Goal: Task Accomplishment & Management: Use online tool/utility

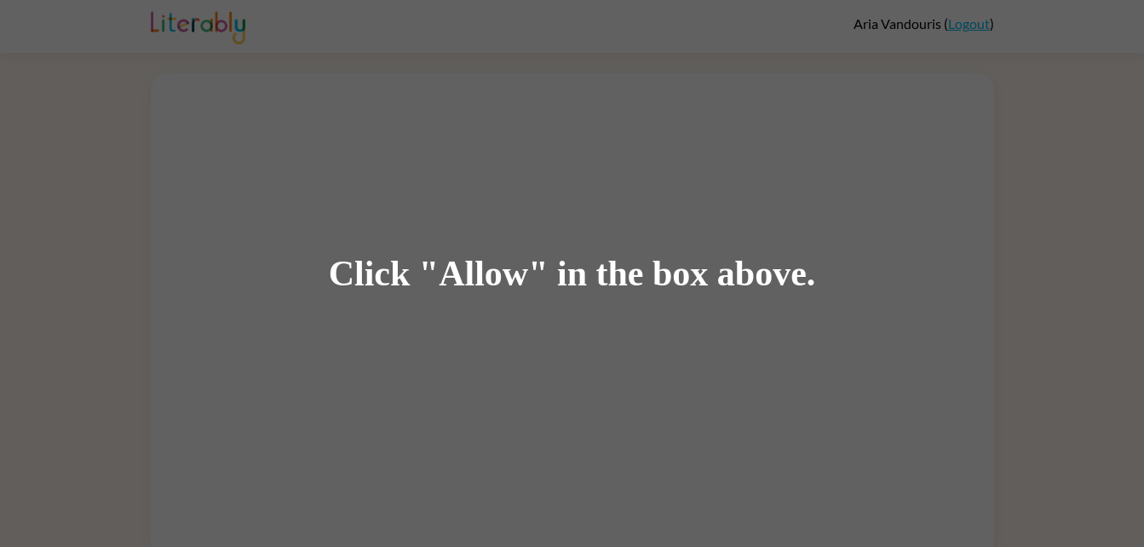
click at [498, 287] on div "Click "Allow" in the box above." at bounding box center [572, 274] width 487 height 38
click at [486, 274] on div "Click "Allow" in the box above." at bounding box center [572, 274] width 487 height 38
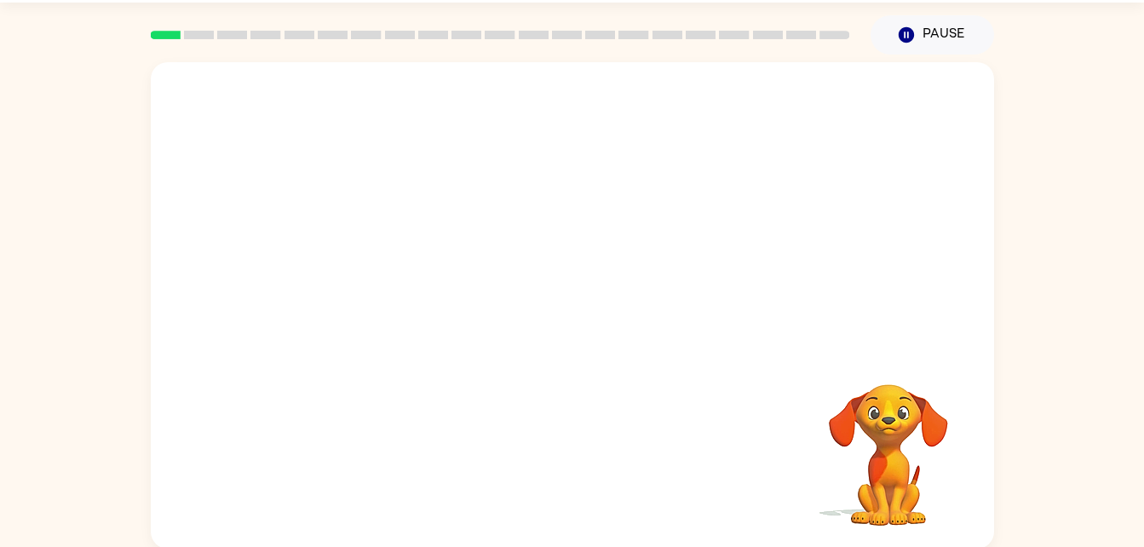
scroll to position [52, 0]
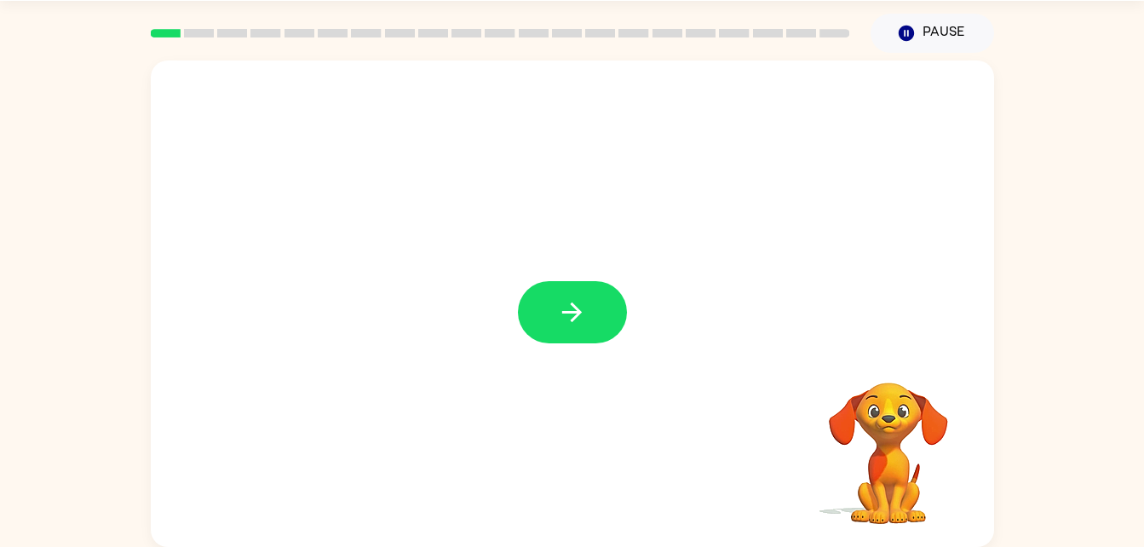
click at [785, 199] on div at bounding box center [572, 303] width 843 height 486
click at [900, 457] on video "Your browser must support playing .mp4 files to use Literably. Please try using…" at bounding box center [888, 441] width 170 height 170
click at [564, 319] on icon "button" at bounding box center [572, 312] width 30 height 30
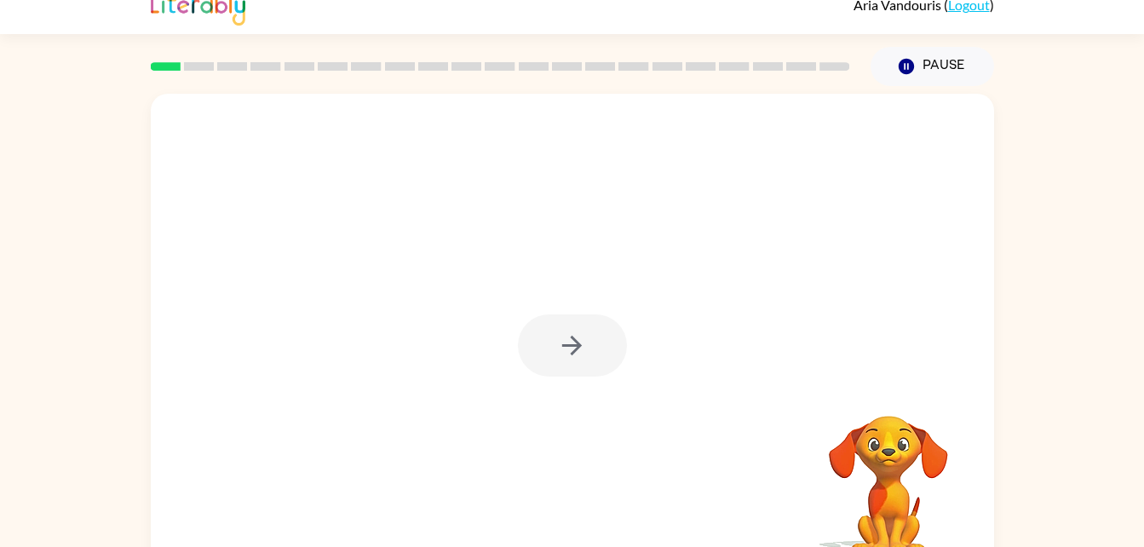
scroll to position [52, 0]
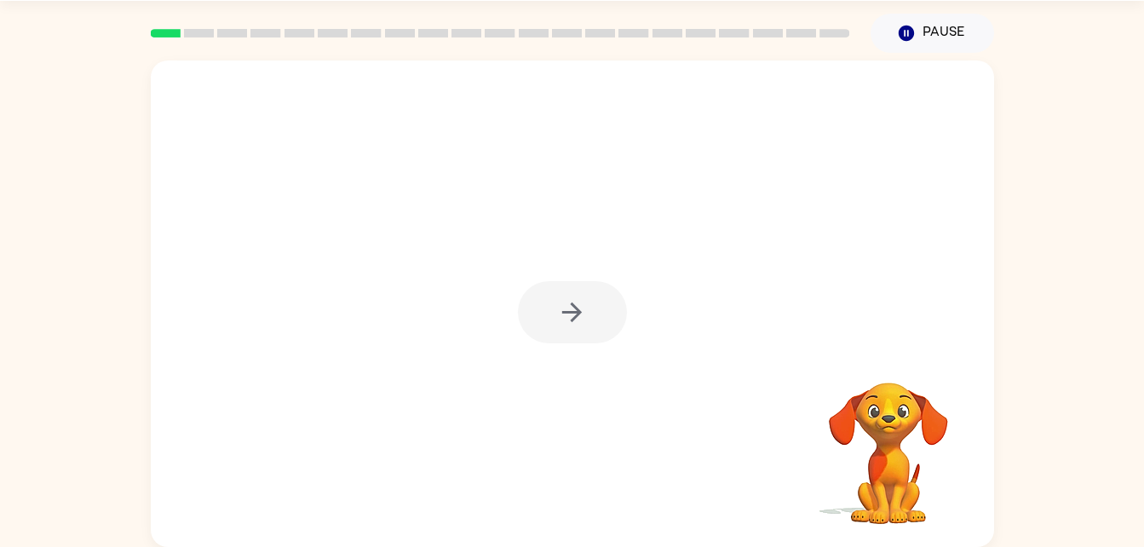
click at [942, 150] on div at bounding box center [572, 303] width 843 height 486
click at [572, 305] on icon "button" at bounding box center [572, 312] width 20 height 20
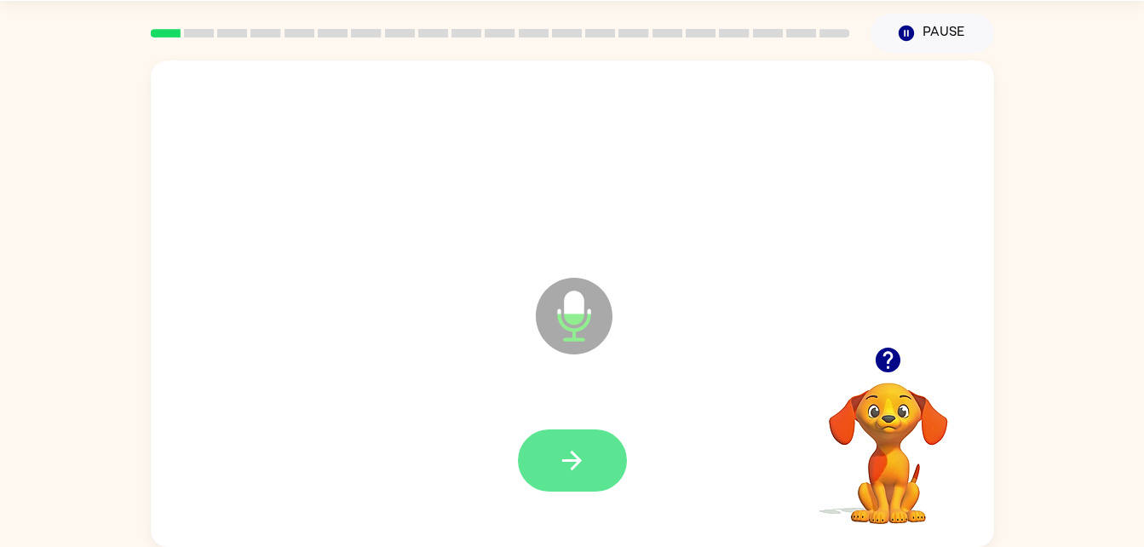
click at [560, 462] on icon "button" at bounding box center [572, 461] width 30 height 30
click at [573, 453] on icon "button" at bounding box center [572, 461] width 20 height 20
click at [884, 425] on video "Your browser must support playing .mp4 files to use Literably. Please try using…" at bounding box center [888, 441] width 170 height 170
click at [897, 348] on icon "button" at bounding box center [888, 360] width 30 height 30
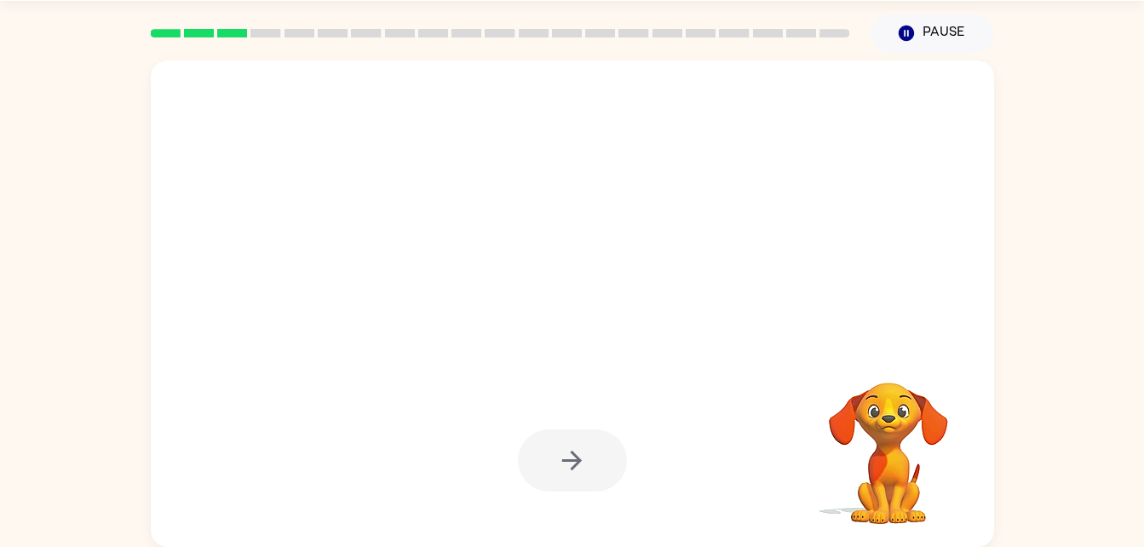
click at [567, 474] on div at bounding box center [572, 460] width 109 height 62
click at [561, 487] on div at bounding box center [572, 460] width 109 height 62
click at [561, 476] on div at bounding box center [572, 460] width 109 height 62
click at [563, 469] on div at bounding box center [572, 460] width 109 height 62
click at [564, 464] on div at bounding box center [572, 460] width 109 height 62
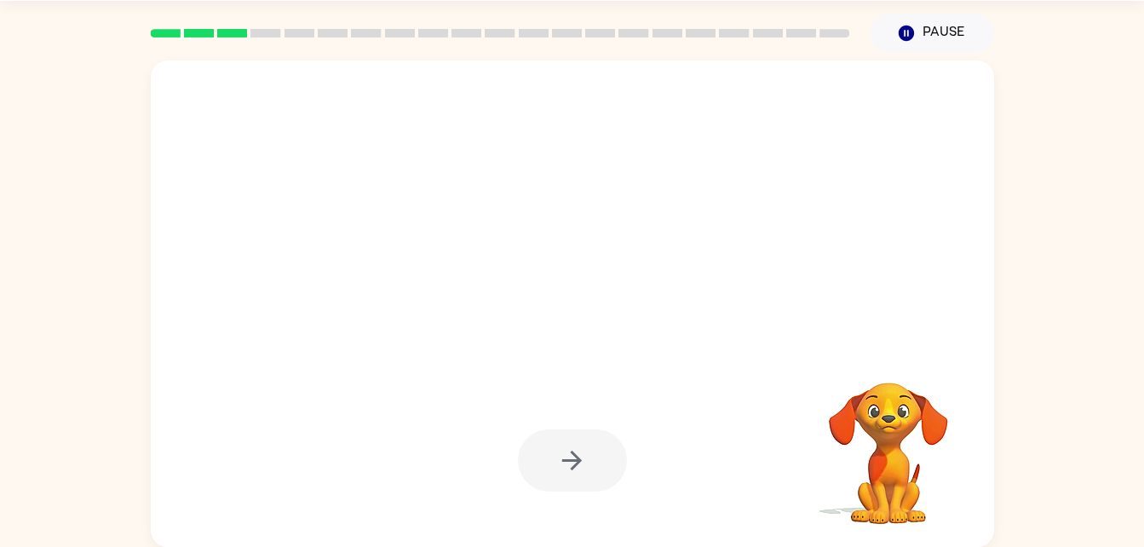
click at [571, 469] on div at bounding box center [572, 460] width 109 height 62
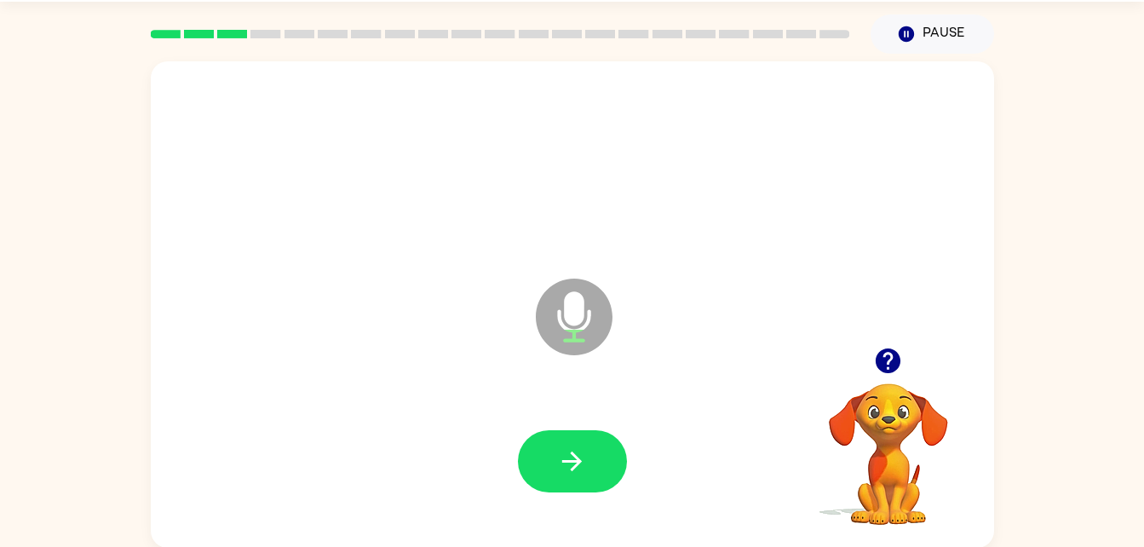
click at [901, 353] on icon "button" at bounding box center [888, 361] width 30 height 30
click at [901, 365] on icon "button" at bounding box center [888, 361] width 30 height 30
click at [834, 334] on div "Microphone The Microphone is here when it is your turn to talk" at bounding box center [572, 304] width 843 height 486
click at [877, 360] on icon "button" at bounding box center [888, 360] width 25 height 25
click at [886, 349] on icon "button" at bounding box center [888, 360] width 25 height 25
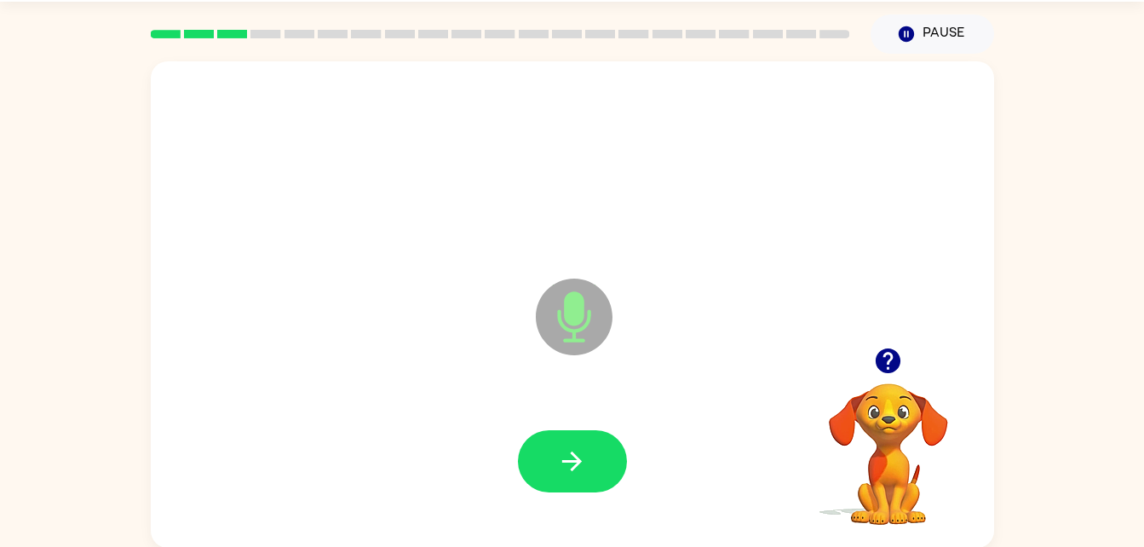
click at [880, 367] on icon "button" at bounding box center [888, 360] width 25 height 25
click at [1130, 116] on div "Microphone The Microphone is here when it is your turn to talk Your browser mus…" at bounding box center [572, 301] width 1144 height 494
click at [885, 353] on icon "button" at bounding box center [888, 360] width 25 height 25
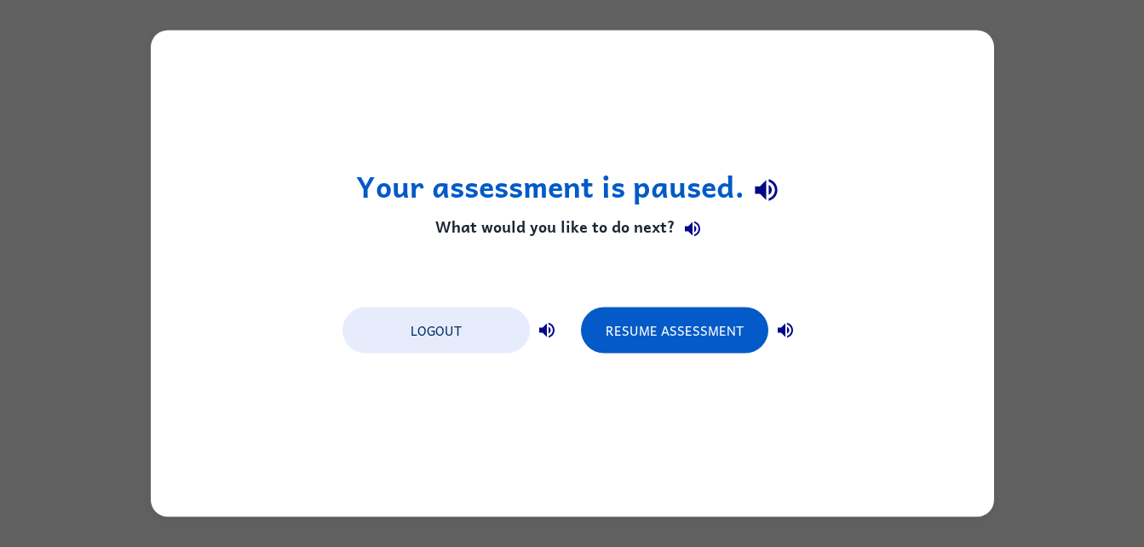
scroll to position [0, 0]
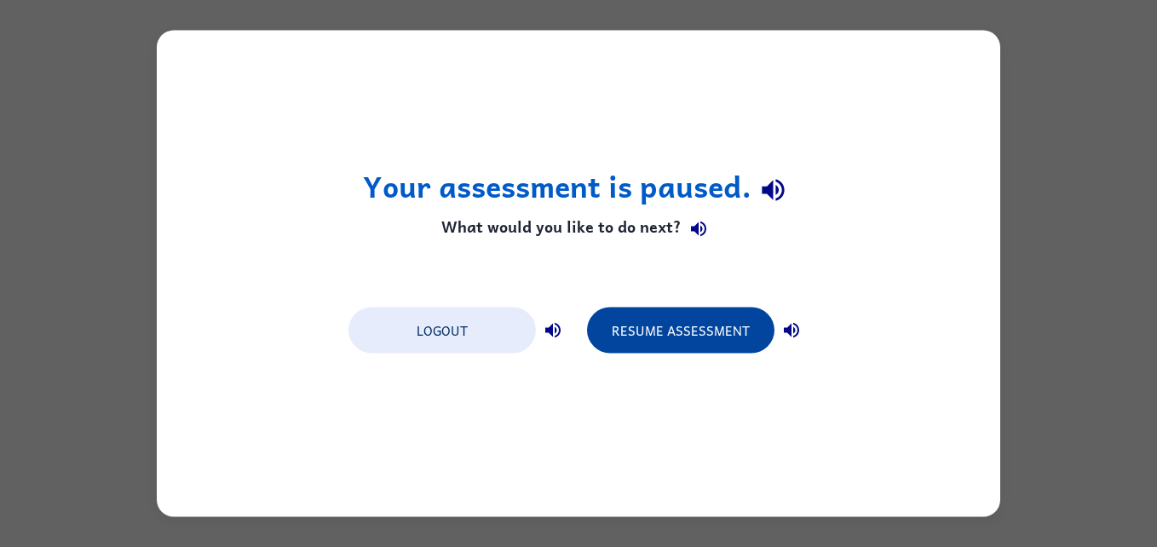
click at [676, 342] on button "Resume Assessment" at bounding box center [680, 331] width 187 height 46
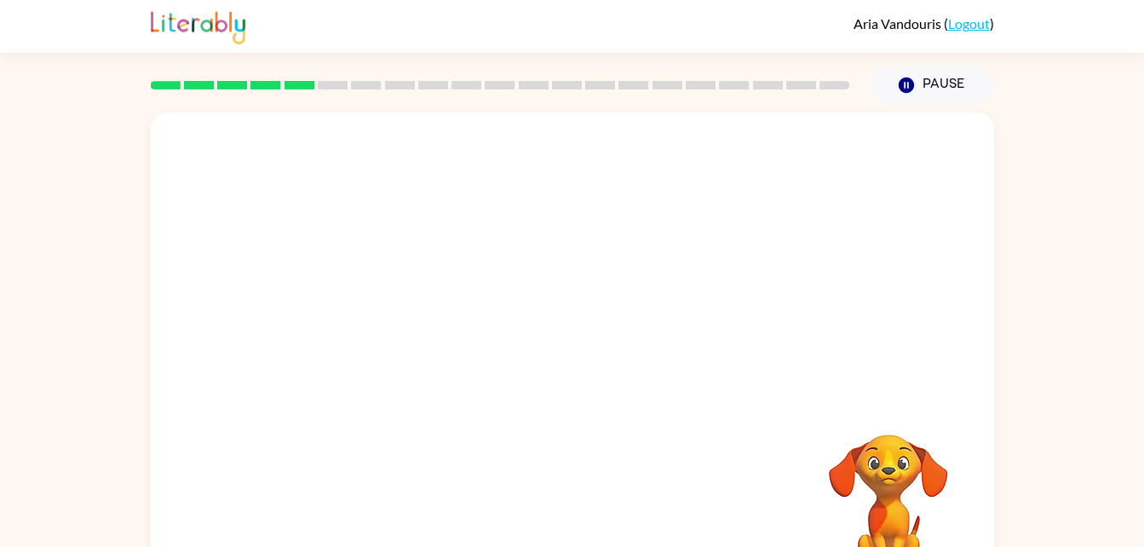
click at [884, 479] on video "Your browser must support playing .mp4 files to use Literably. Please try using…" at bounding box center [888, 493] width 170 height 170
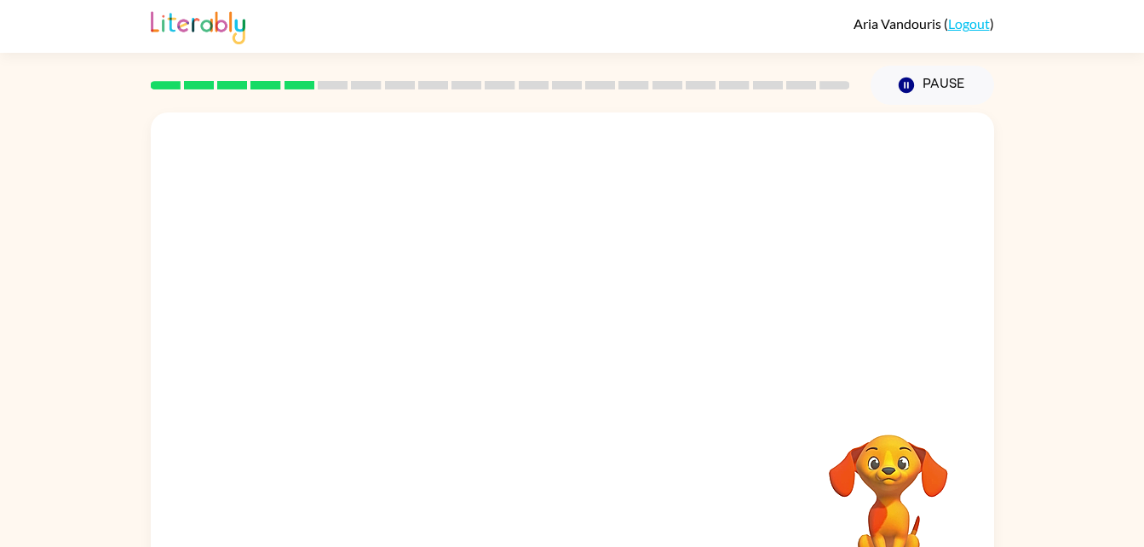
click at [453, 263] on div at bounding box center [572, 217] width 809 height 140
click at [325, 85] on rect at bounding box center [333, 85] width 30 height 9
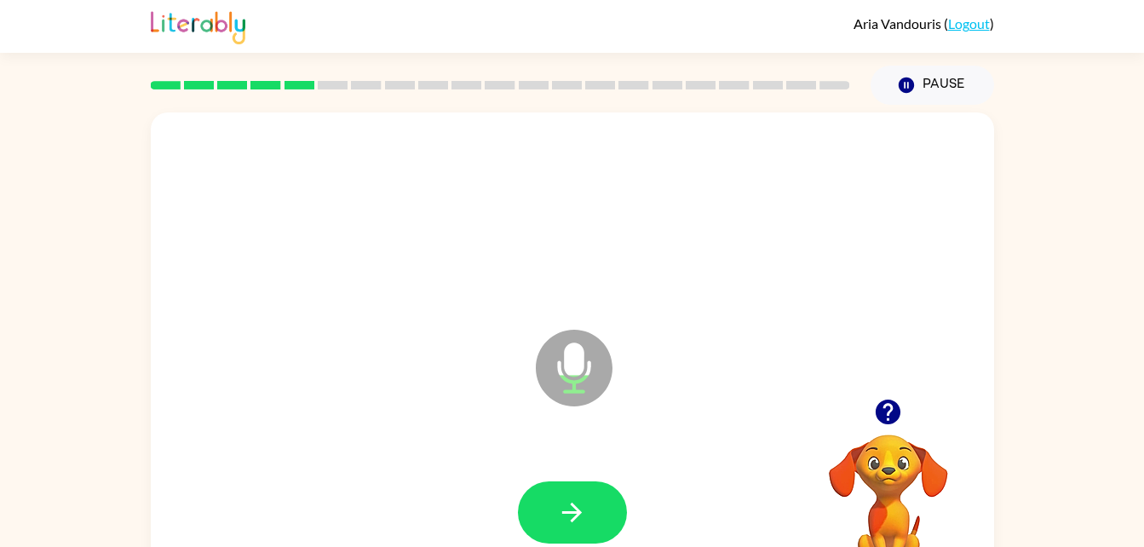
click at [401, 78] on div at bounding box center [501, 85] width 720 height 60
click at [490, 92] on div at bounding box center [501, 85] width 720 height 60
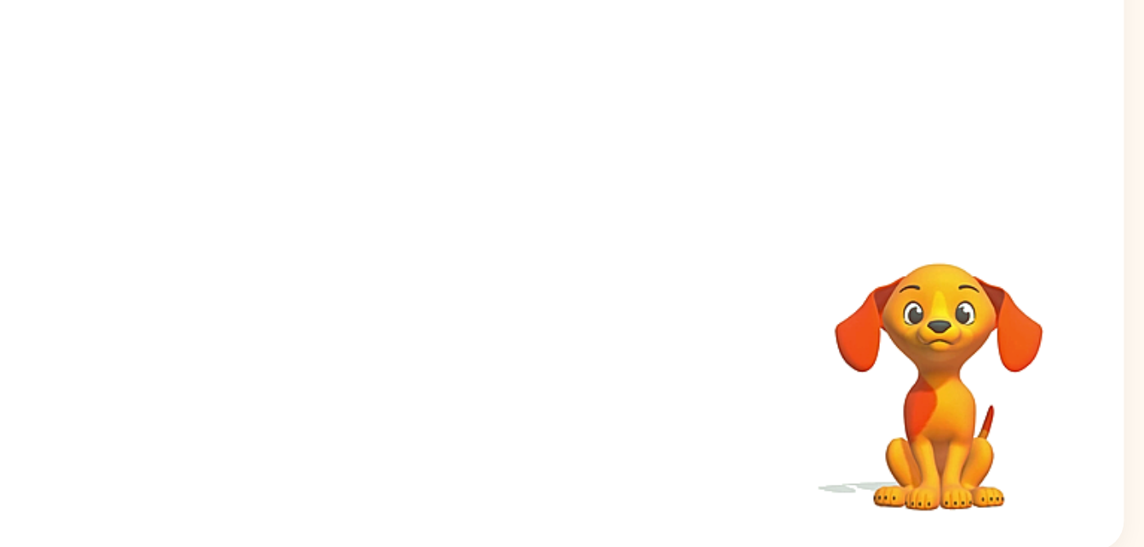
scroll to position [52, 0]
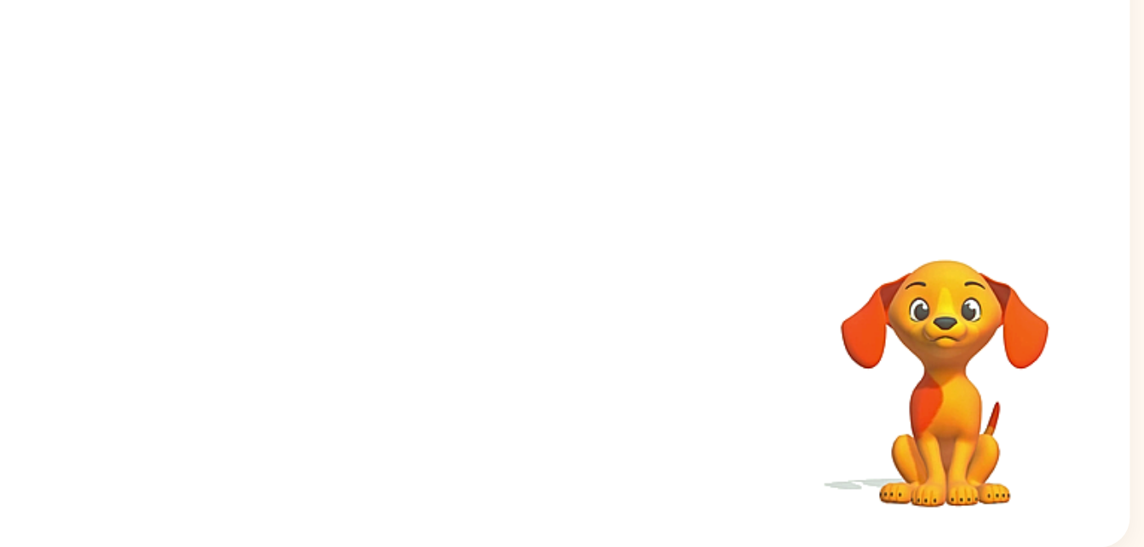
click at [907, 420] on video "Your browser must support playing .mp4 files to use Literably. Please try using…" at bounding box center [888, 441] width 170 height 170
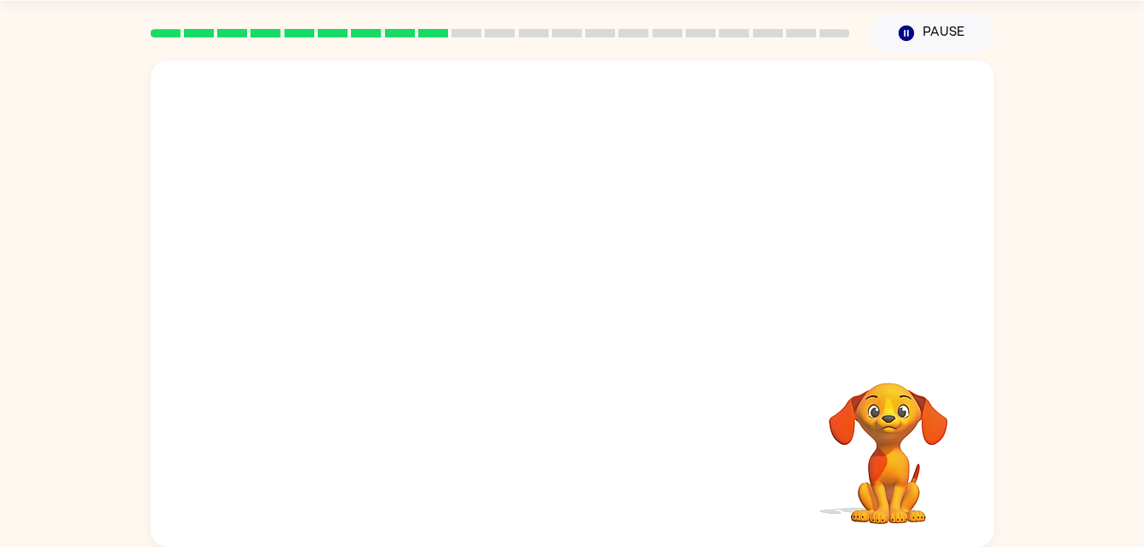
click at [889, 430] on video "Your browser must support playing .mp4 files to use Literably. Please try using…" at bounding box center [888, 441] width 170 height 170
click at [913, 345] on div at bounding box center [572, 203] width 843 height 286
click at [886, 400] on video "Your browser must support playing .mp4 files to use Literably. Please try using…" at bounding box center [888, 441] width 170 height 170
click at [904, 26] on icon "Pause" at bounding box center [906, 33] width 19 height 19
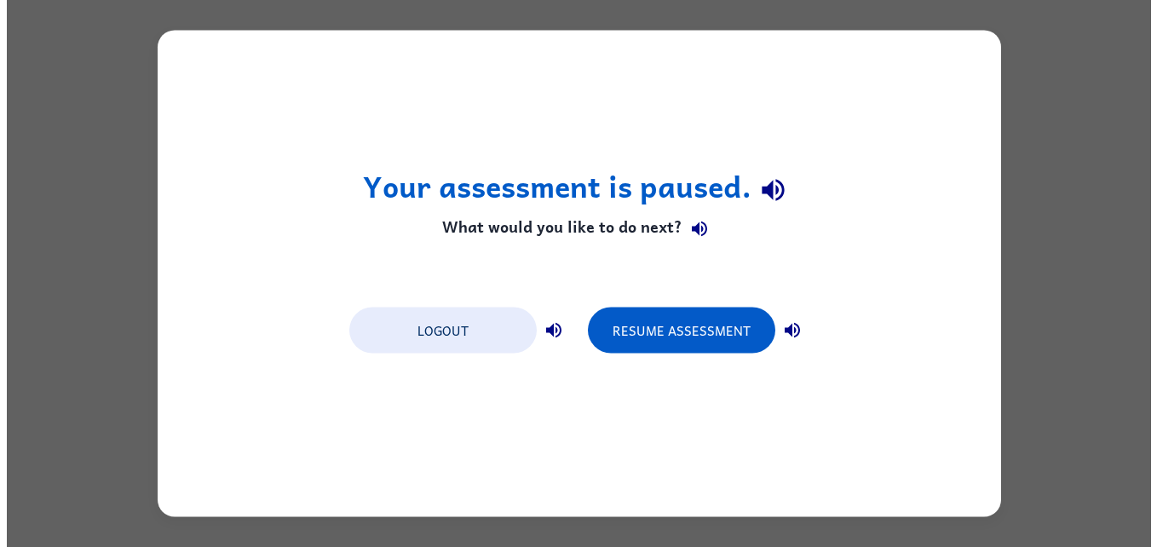
scroll to position [0, 0]
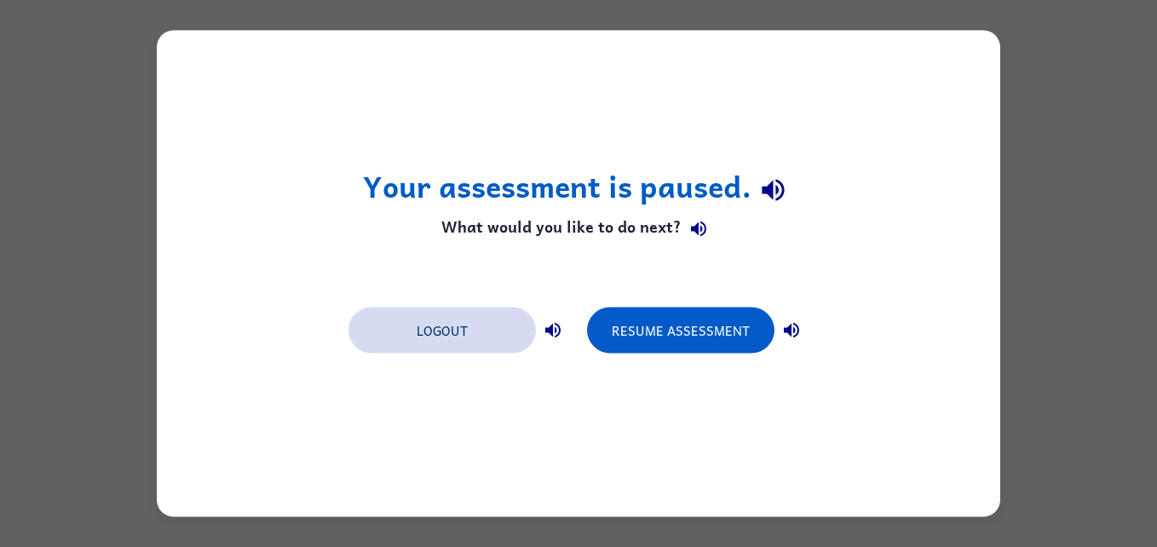
click at [475, 314] on button "Logout" at bounding box center [441, 331] width 187 height 46
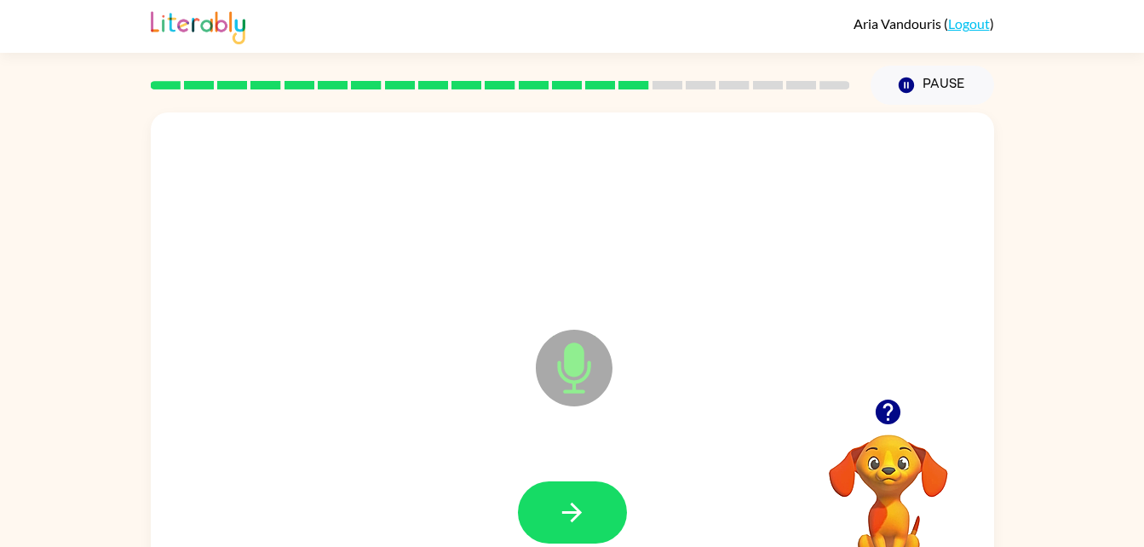
click at [890, 412] on video "Your browser must support playing .mp4 files to use Literably. Please try using…" at bounding box center [888, 493] width 170 height 170
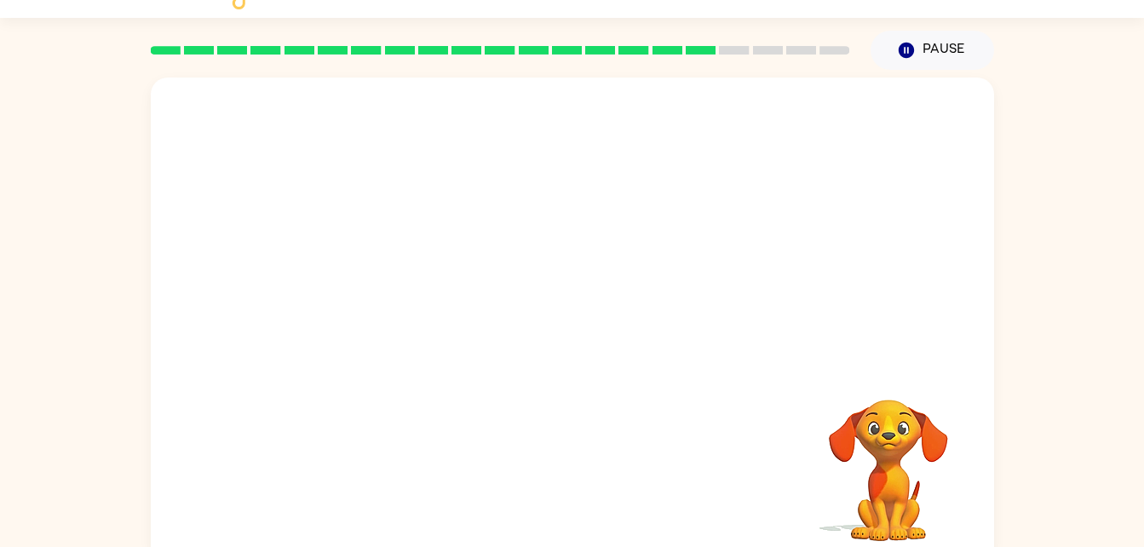
scroll to position [52, 0]
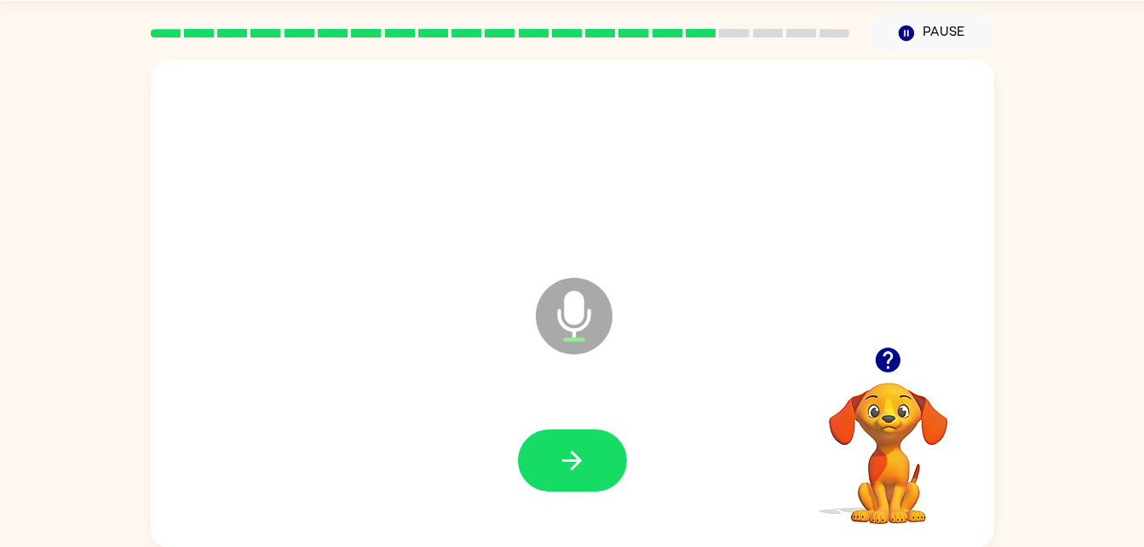
click at [851, 390] on video "Your browser must support playing .mp4 files to use Literably. Please try using…" at bounding box center [888, 441] width 170 height 170
click at [895, 359] on icon "button" at bounding box center [888, 360] width 25 height 25
click at [870, 371] on button "button" at bounding box center [887, 359] width 43 height 43
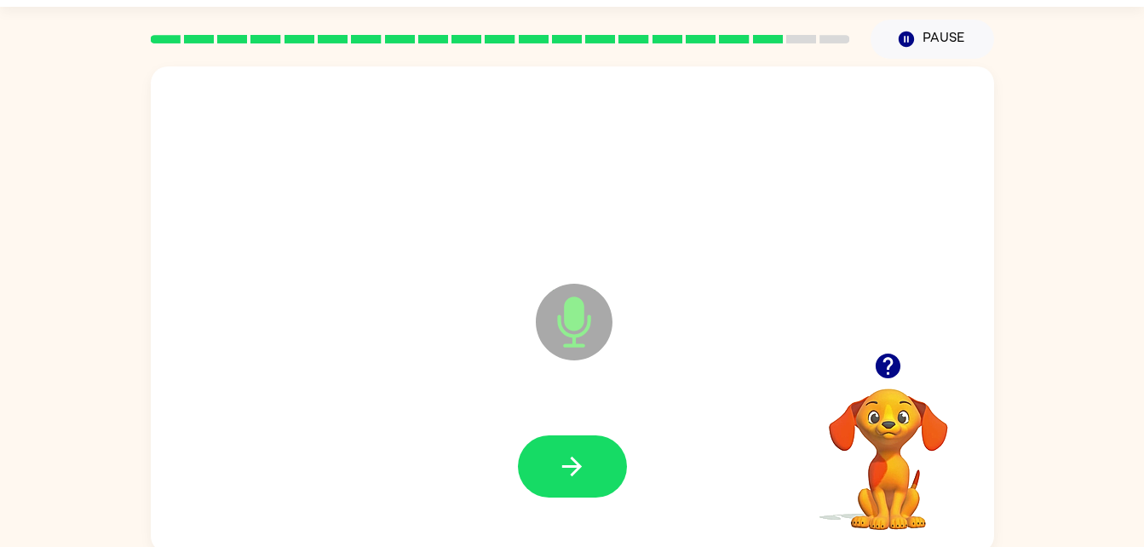
click at [881, 351] on icon "button" at bounding box center [888, 366] width 30 height 30
click at [596, 452] on button "button" at bounding box center [572, 466] width 109 height 62
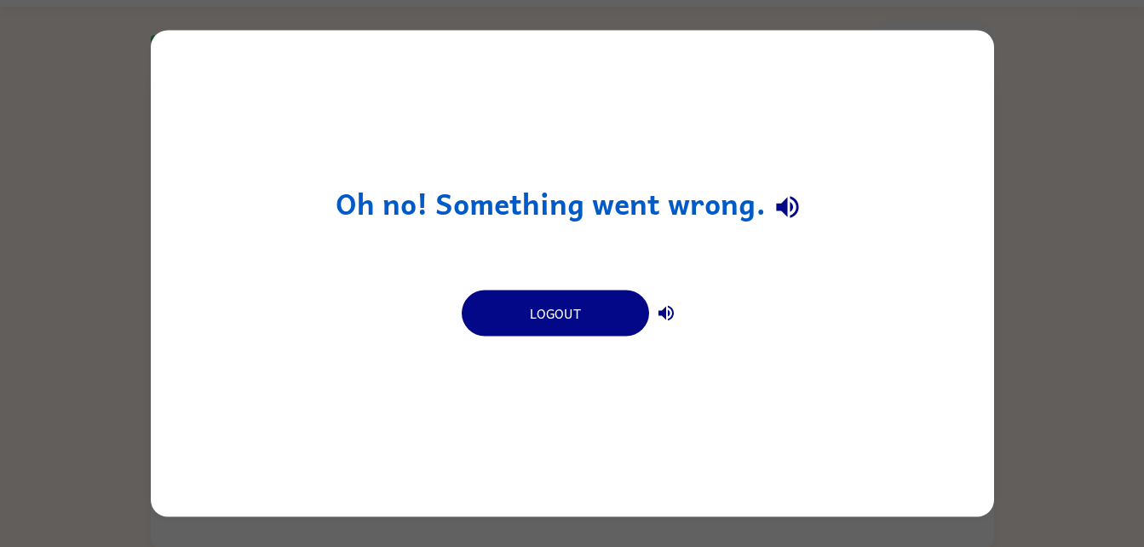
click at [671, 308] on icon "button" at bounding box center [666, 313] width 15 height 15
click at [679, 312] on button "button" at bounding box center [666, 313] width 34 height 34
click at [663, 312] on icon "button" at bounding box center [666, 313] width 15 height 15
click at [669, 315] on icon "button" at bounding box center [666, 313] width 15 height 15
click at [673, 329] on div "Logout" at bounding box center [573, 312] width 222 height 48
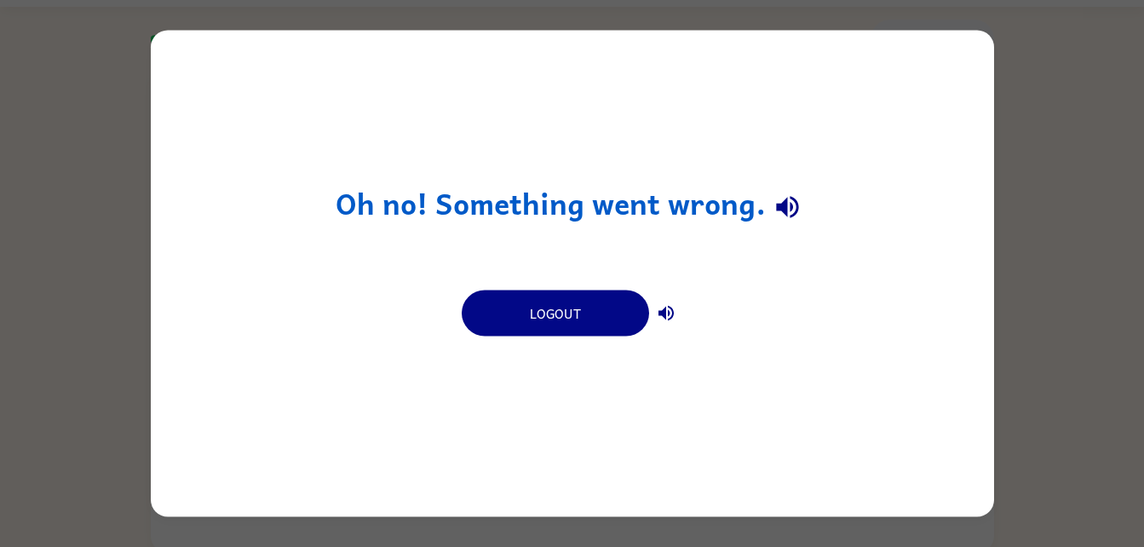
click at [672, 314] on icon "button" at bounding box center [666, 313] width 15 height 15
click at [671, 327] on button "button" at bounding box center [666, 313] width 34 height 34
click at [672, 316] on icon "button" at bounding box center [666, 313] width 15 height 15
click at [674, 304] on icon "button" at bounding box center [666, 313] width 20 height 20
click at [676, 308] on icon "button" at bounding box center [666, 313] width 20 height 20
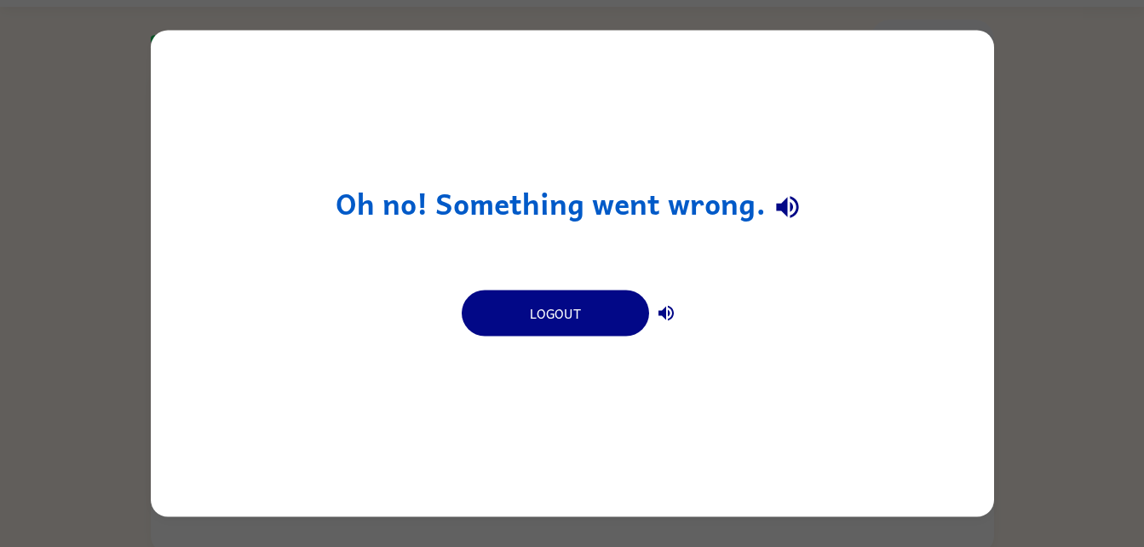
click at [676, 306] on icon "button" at bounding box center [666, 313] width 20 height 20
click at [677, 304] on button "button" at bounding box center [666, 313] width 34 height 34
click at [663, 313] on icon "button" at bounding box center [666, 313] width 15 height 15
click at [675, 325] on button "button" at bounding box center [666, 313] width 34 height 34
click at [674, 325] on button "button" at bounding box center [666, 313] width 34 height 34
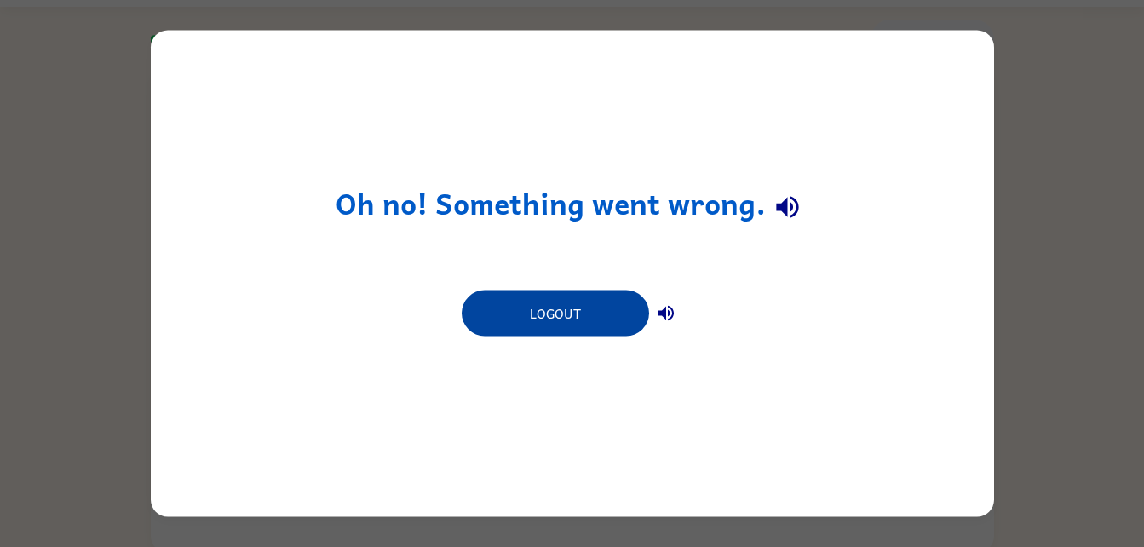
click at [595, 322] on button "Logout" at bounding box center [555, 314] width 187 height 46
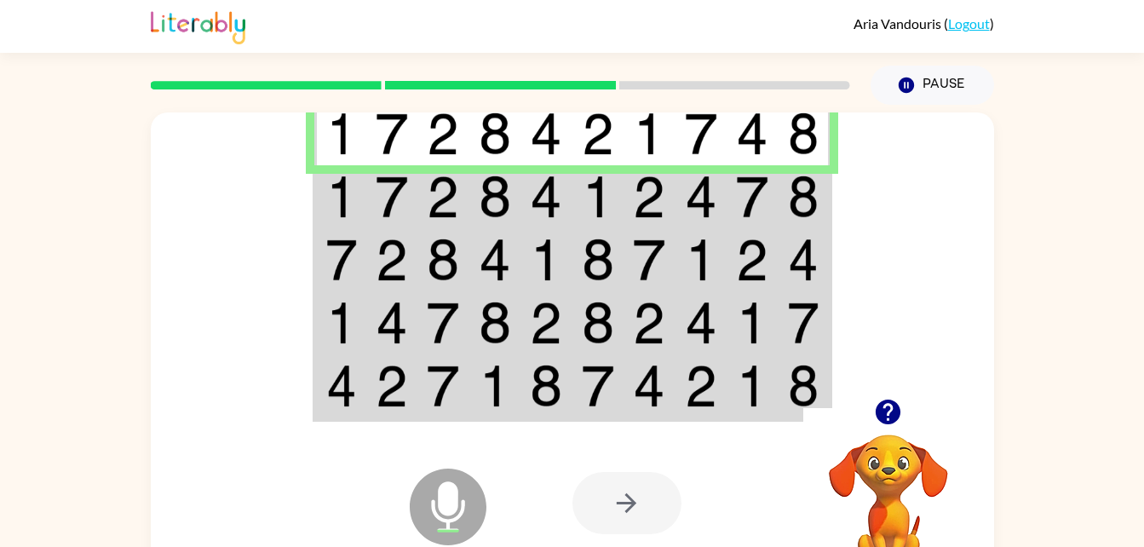
click at [451, 504] on icon "Microphone The Microphone is here when it is your turn to talk" at bounding box center [534, 528] width 256 height 128
click at [448, 505] on icon "Microphone The Microphone is here when it is your turn to talk" at bounding box center [534, 528] width 256 height 128
click at [650, 527] on div at bounding box center [627, 503] width 109 height 62
click at [622, 514] on div at bounding box center [627, 503] width 109 height 62
click at [627, 498] on div at bounding box center [627, 503] width 109 height 62
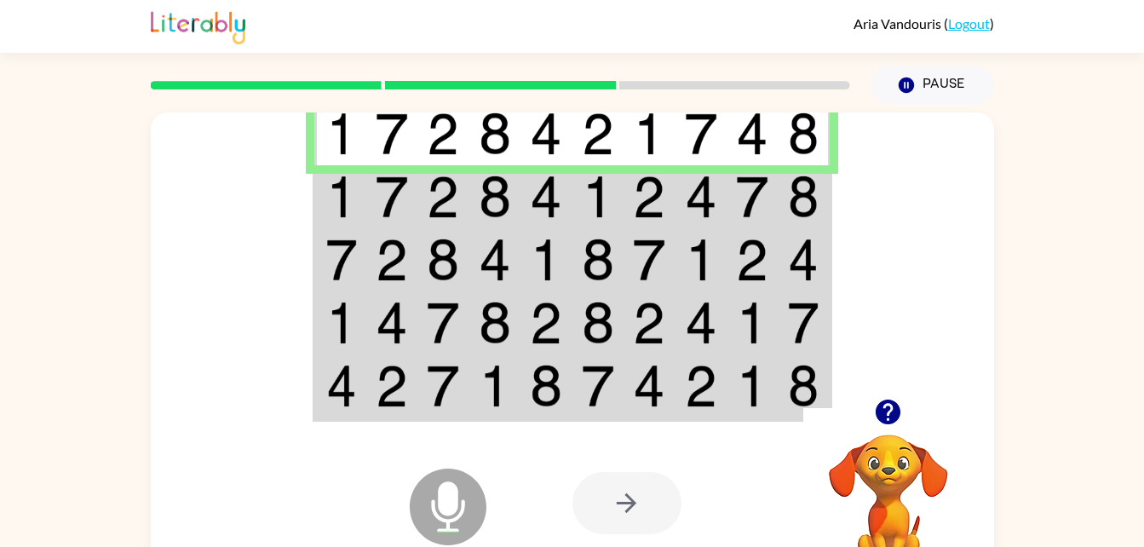
click at [768, 189] on img at bounding box center [752, 197] width 32 height 43
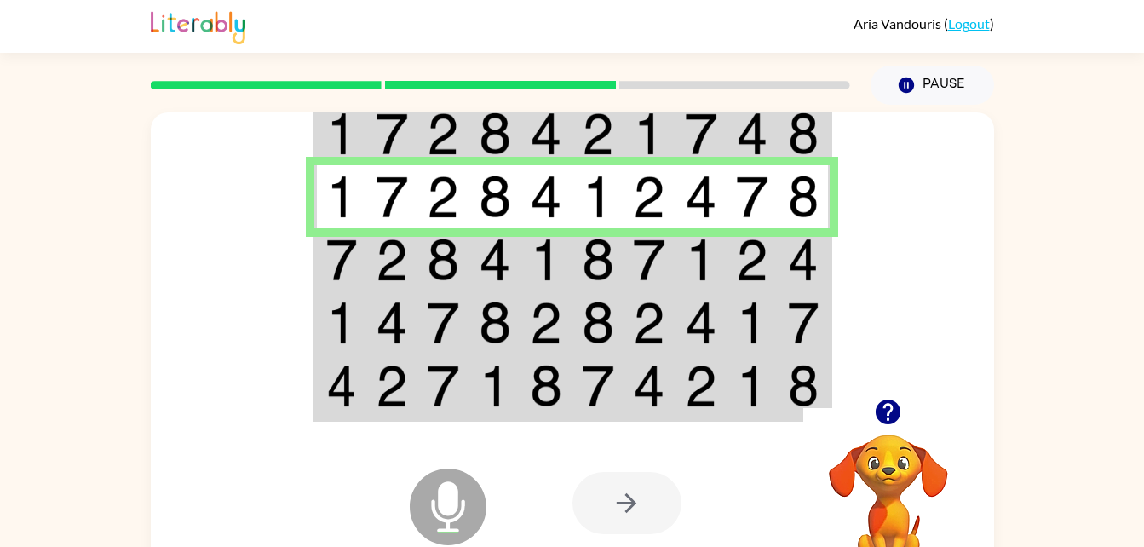
click at [796, 168] on td at bounding box center [805, 196] width 52 height 63
click at [772, 247] on td at bounding box center [753, 259] width 52 height 63
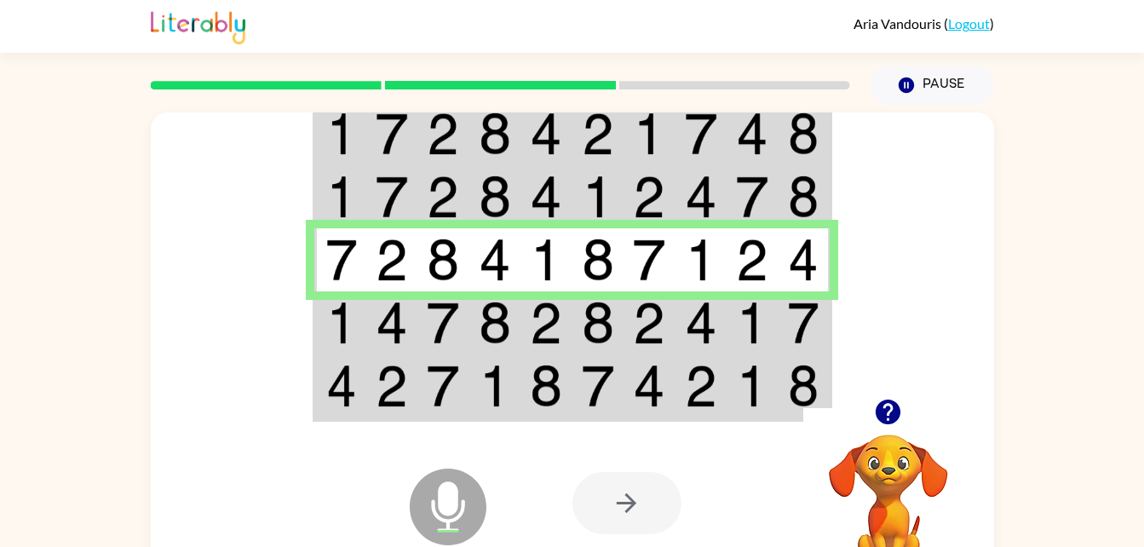
click at [780, 256] on td at bounding box center [805, 259] width 52 height 63
click at [799, 268] on img at bounding box center [803, 260] width 31 height 43
click at [775, 360] on td at bounding box center [753, 387] width 52 height 66
click at [768, 371] on img at bounding box center [752, 386] width 32 height 43
click at [782, 400] on td at bounding box center [805, 387] width 52 height 66
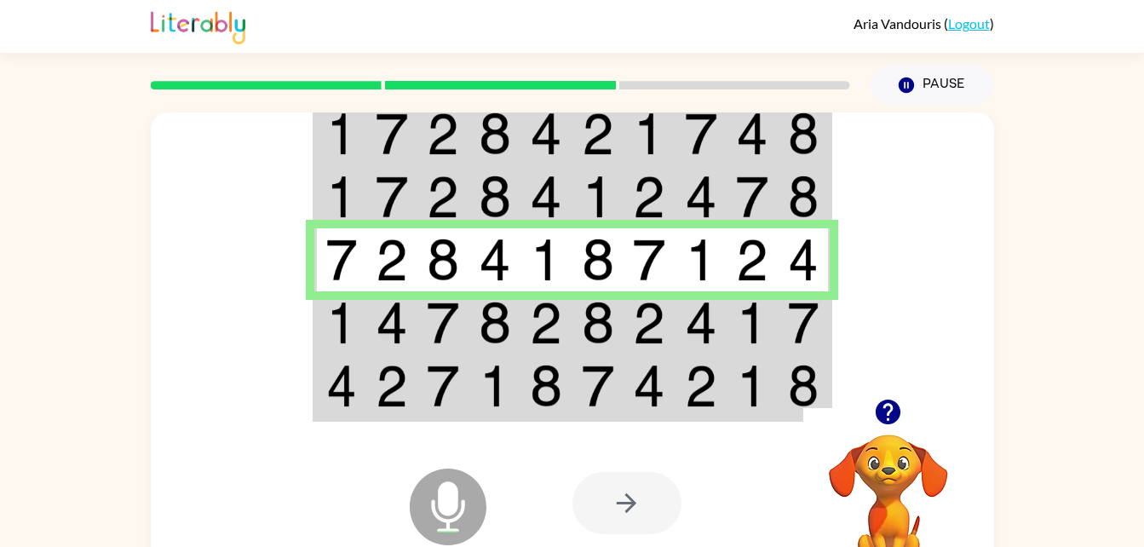
scroll to position [18, 0]
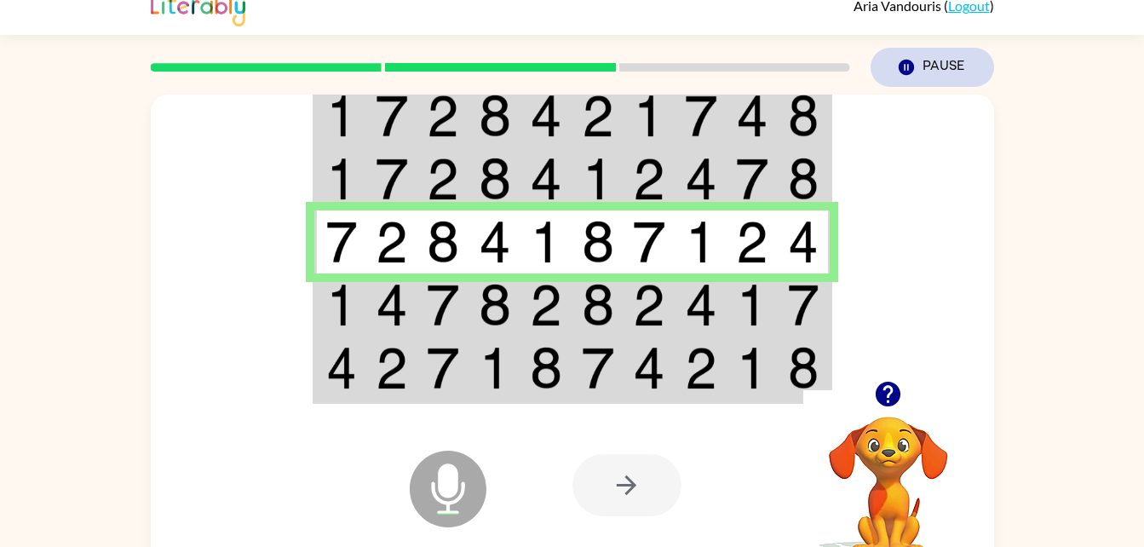
click at [924, 69] on button "Pause Pause" at bounding box center [933, 67] width 124 height 39
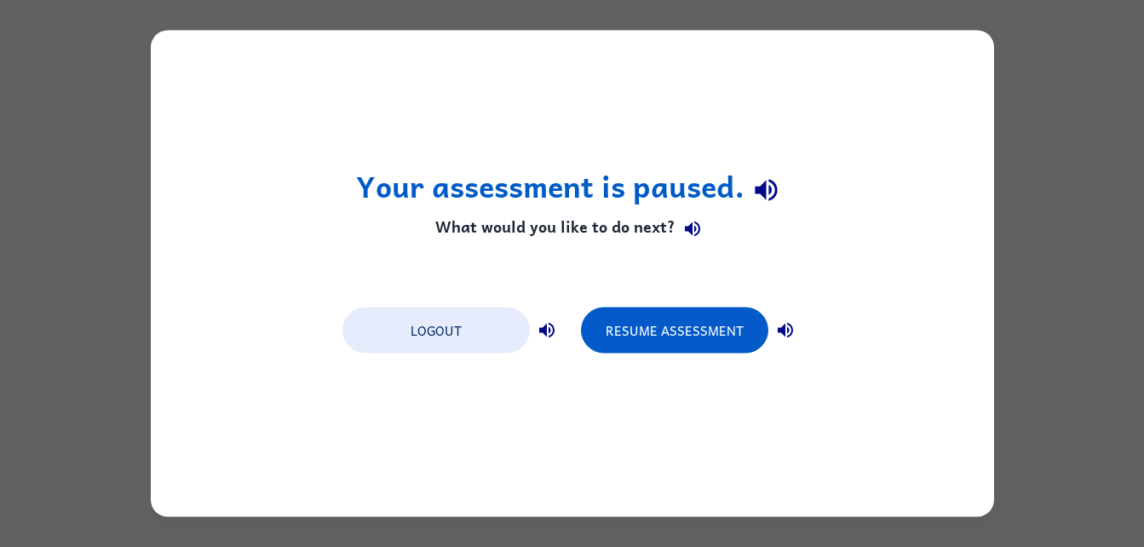
scroll to position [0, 0]
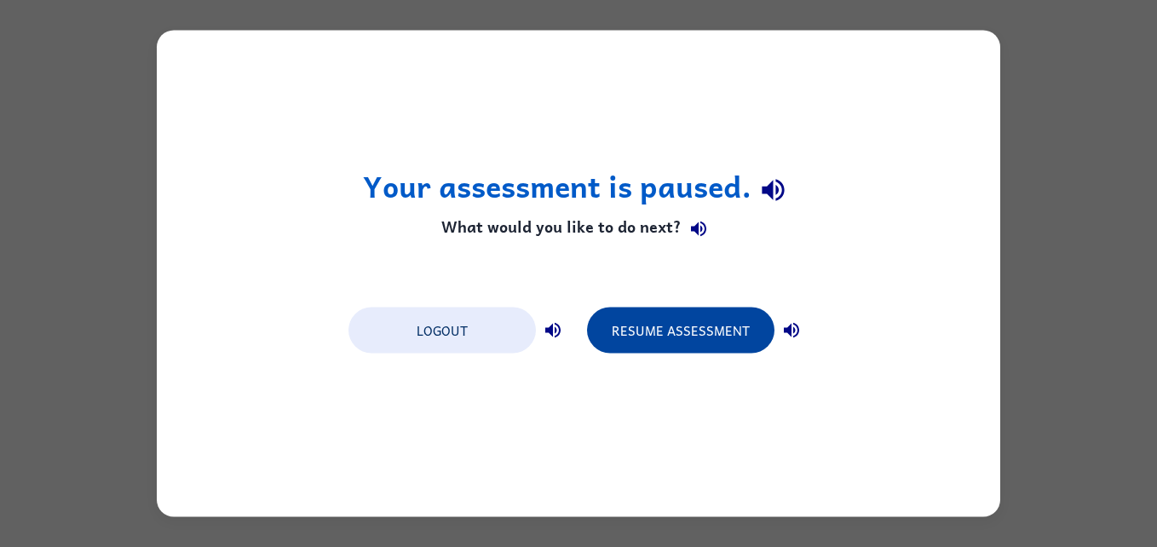
click at [677, 312] on button "Resume Assessment" at bounding box center [680, 331] width 187 height 46
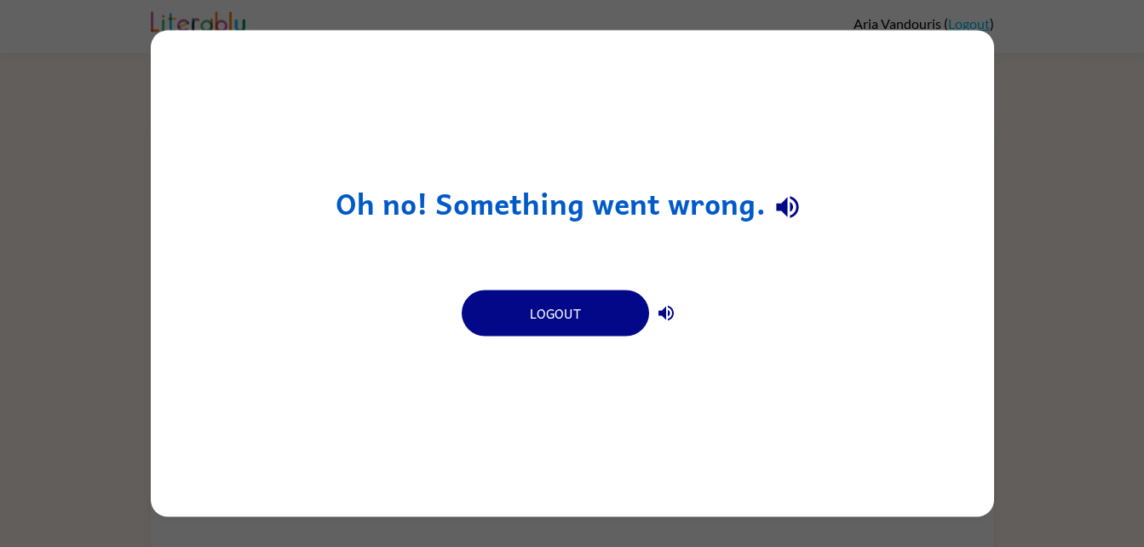
click at [722, 167] on div "Oh no! Something went wrong. Logout" at bounding box center [572, 274] width 843 height 486
click at [826, 313] on div "Oh no! Something went wrong. Logout" at bounding box center [572, 274] width 843 height 486
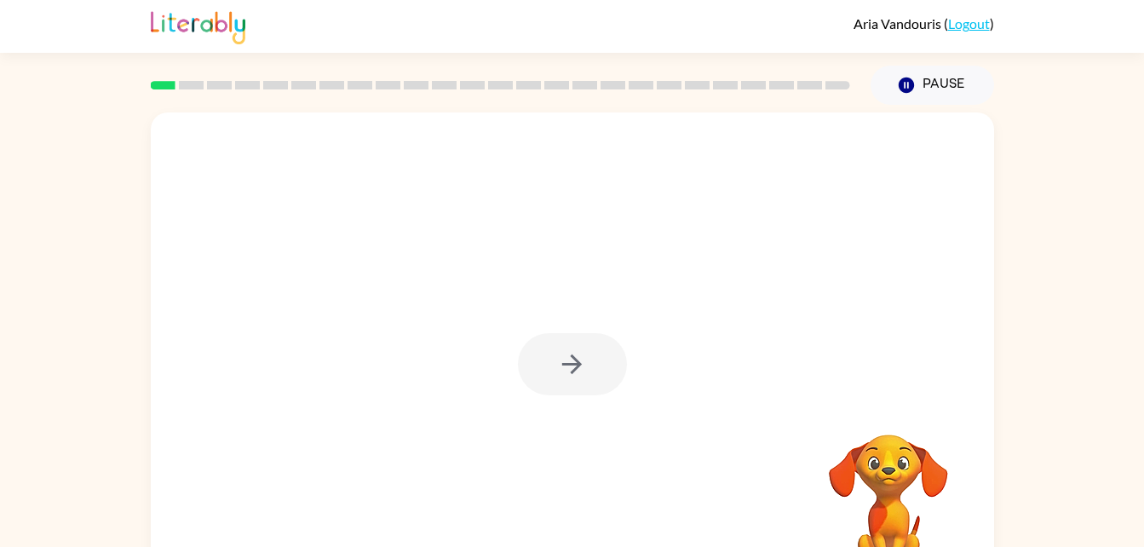
click at [580, 340] on div at bounding box center [572, 364] width 109 height 62
click at [572, 366] on div at bounding box center [572, 364] width 109 height 62
click at [579, 361] on icon "button" at bounding box center [572, 364] width 30 height 30
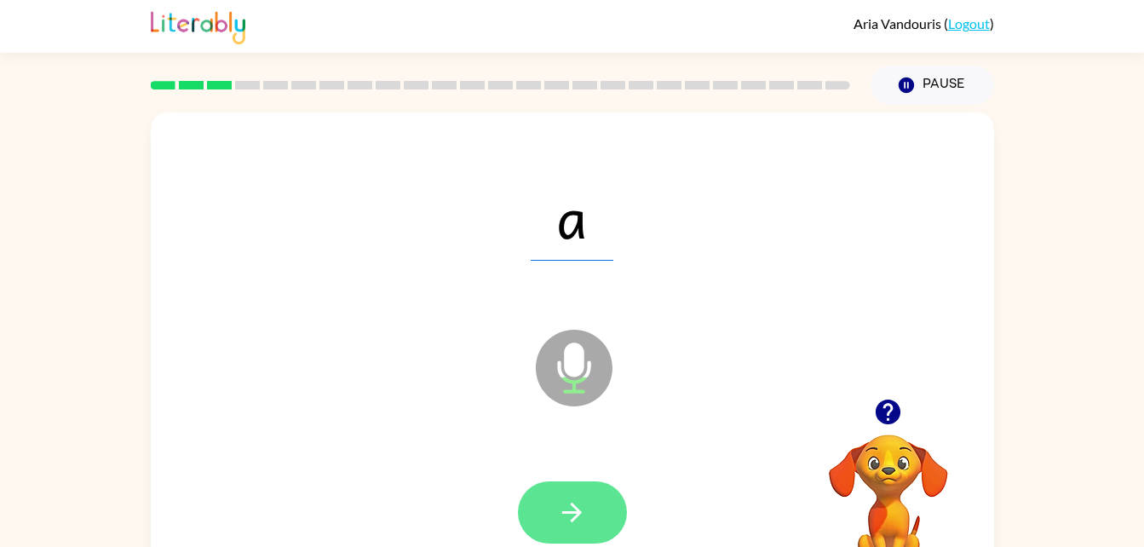
click at [576, 513] on icon "button" at bounding box center [572, 513] width 20 height 20
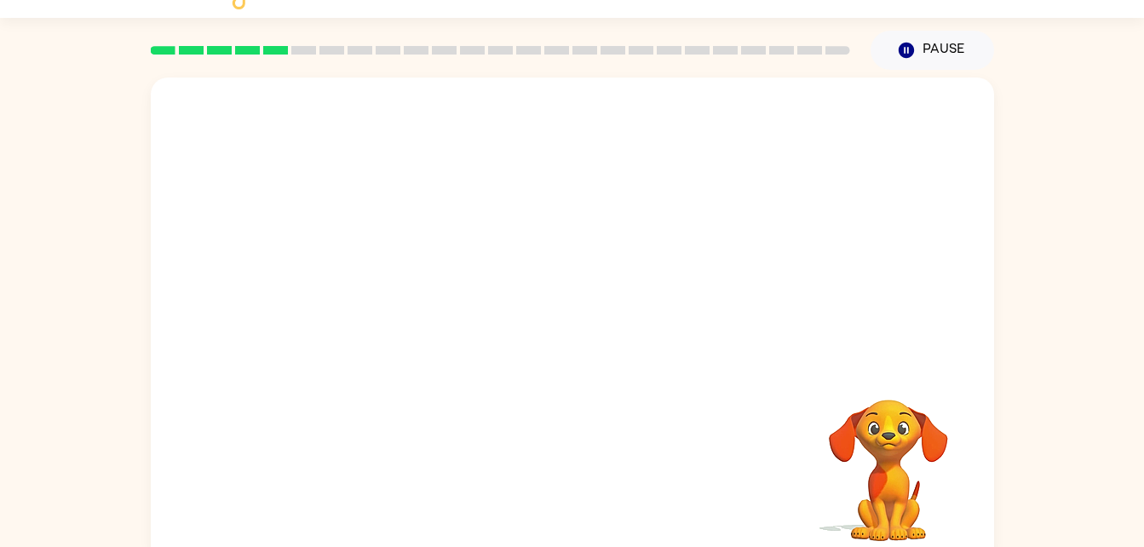
scroll to position [52, 0]
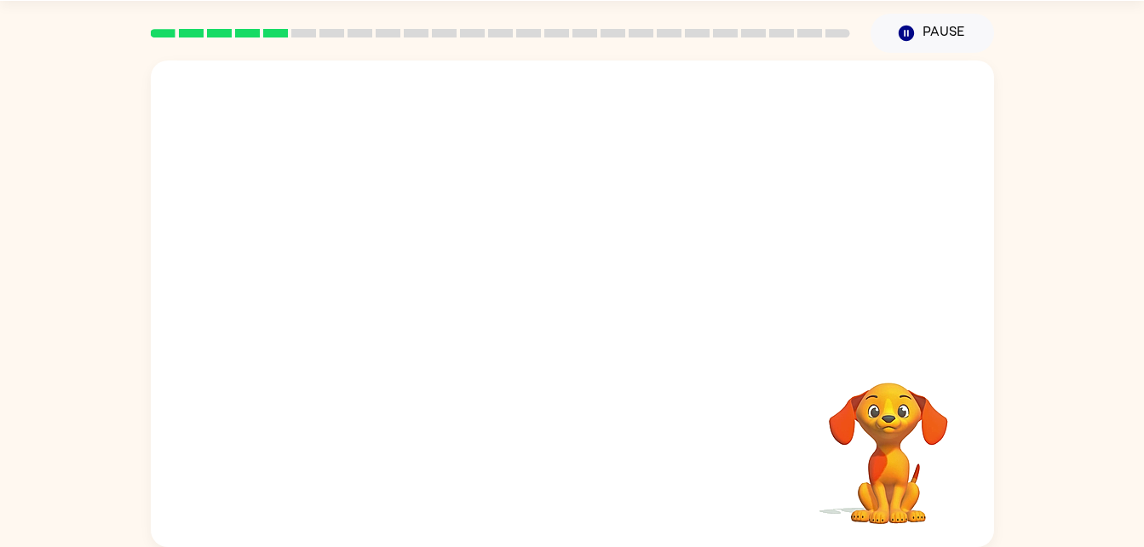
click at [884, 425] on video "Your browser must support playing .mp4 files to use Literably. Please try using…" at bounding box center [888, 441] width 170 height 170
click at [901, 502] on video "Your browser must support playing .mp4 files to use Literably. Please try using…" at bounding box center [888, 441] width 170 height 170
click at [899, 475] on video "Your browser must support playing .mp4 files to use Literably. Please try using…" at bounding box center [888, 441] width 170 height 170
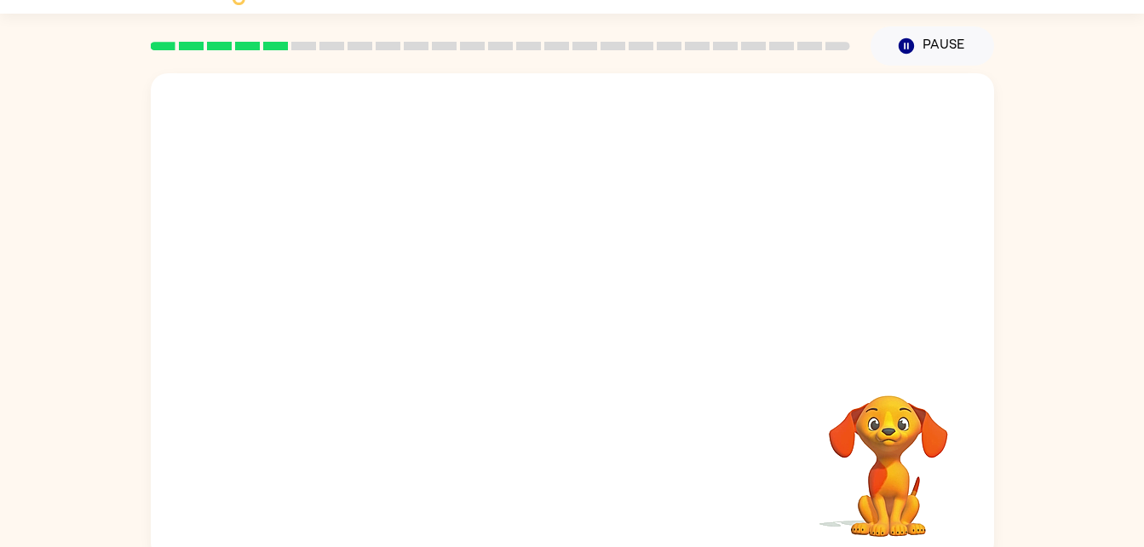
scroll to position [41, 0]
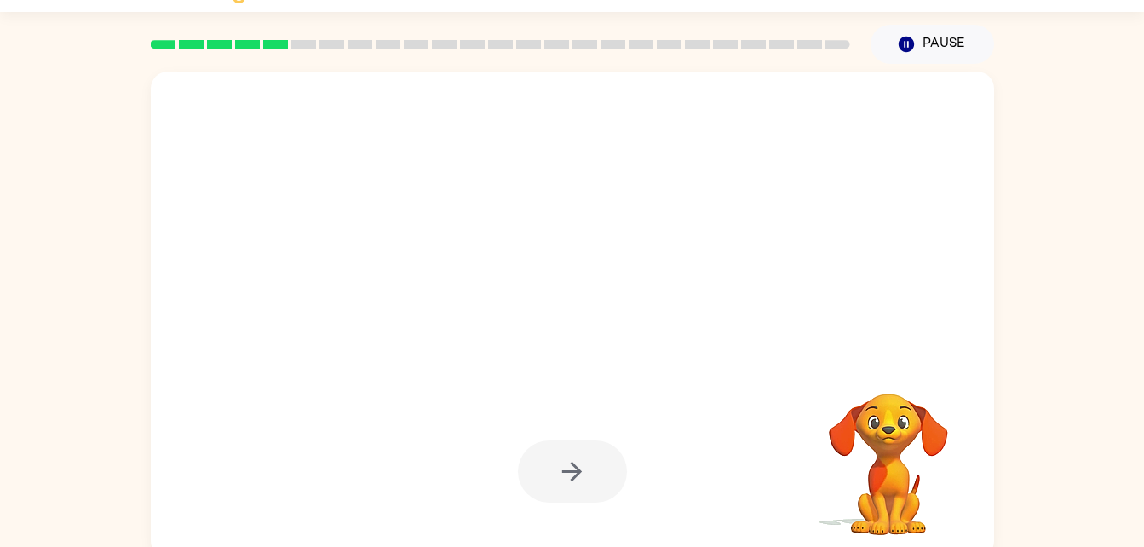
click at [929, 486] on video "Your browser must support playing .mp4 files to use Literably. Please try using…" at bounding box center [888, 452] width 170 height 170
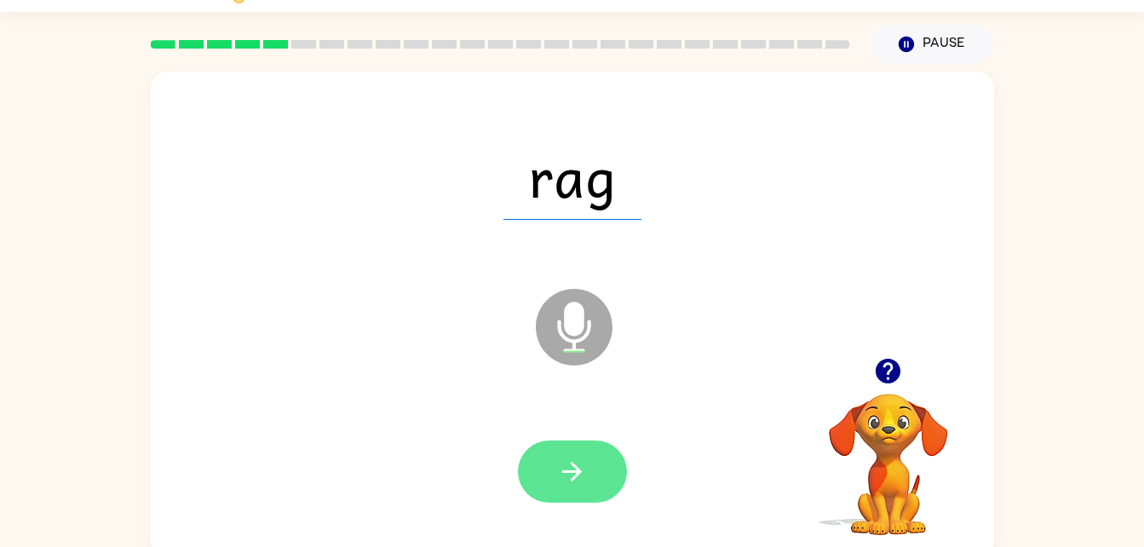
click at [598, 442] on button "button" at bounding box center [572, 471] width 109 height 62
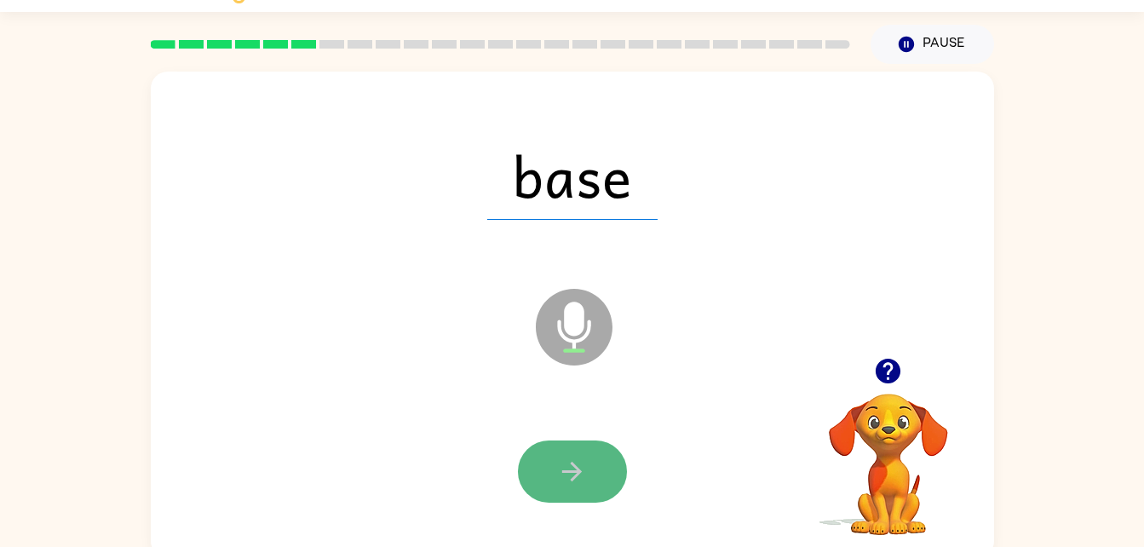
click at [607, 446] on button "button" at bounding box center [572, 471] width 109 height 62
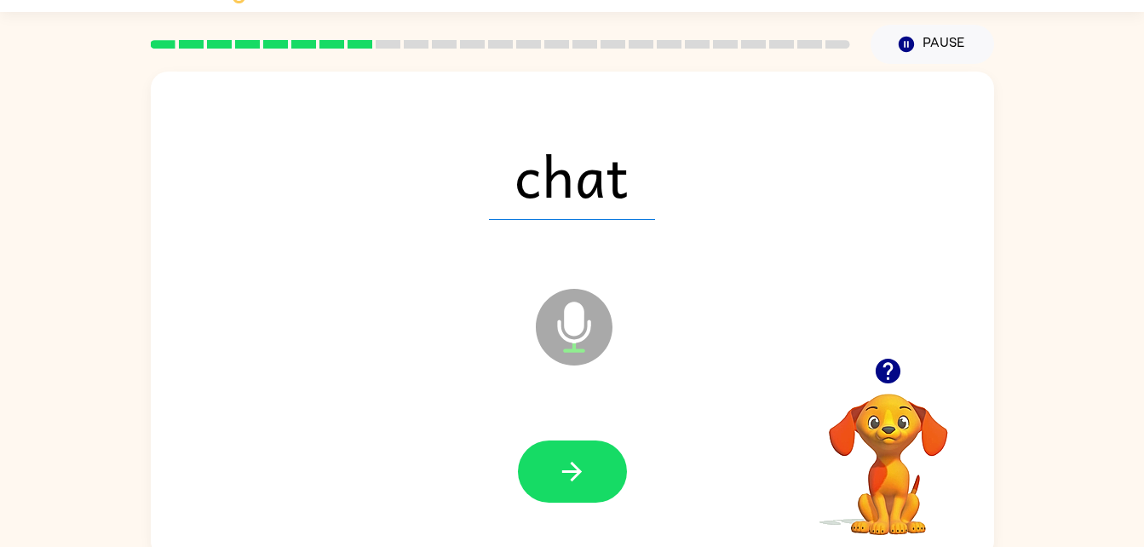
click at [527, 537] on div at bounding box center [572, 472] width 809 height 140
click at [603, 458] on button "button" at bounding box center [572, 471] width 109 height 62
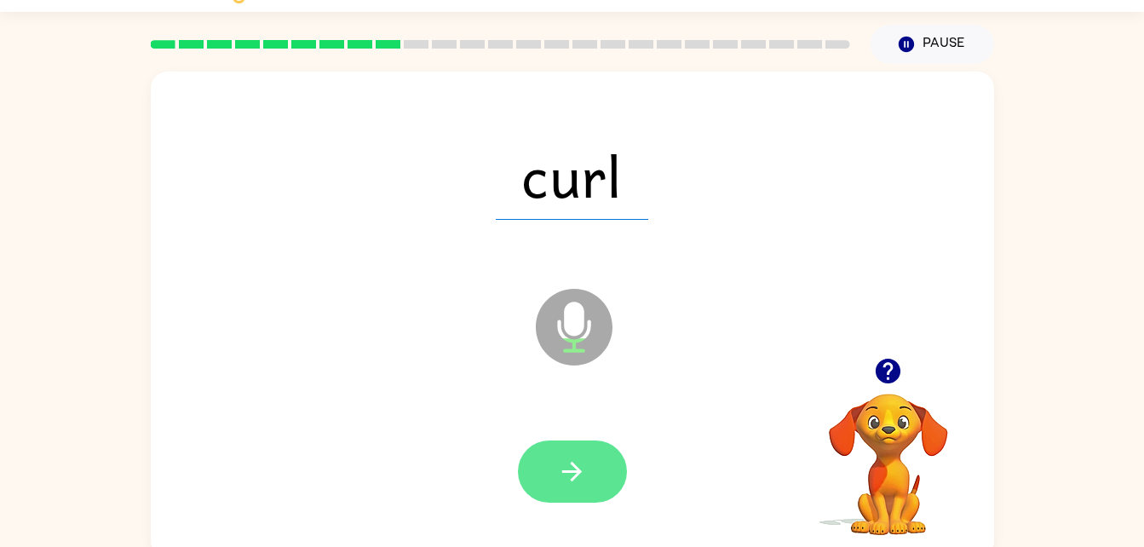
click at [583, 471] on icon "button" at bounding box center [572, 472] width 30 height 30
click at [564, 478] on icon "button" at bounding box center [572, 472] width 30 height 30
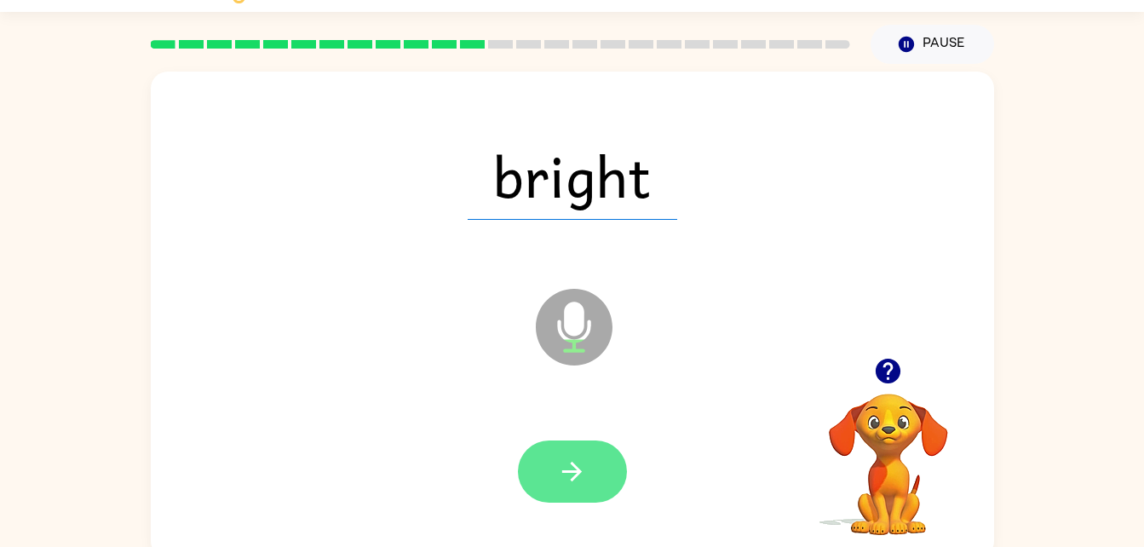
click at [585, 467] on icon "button" at bounding box center [572, 472] width 30 height 30
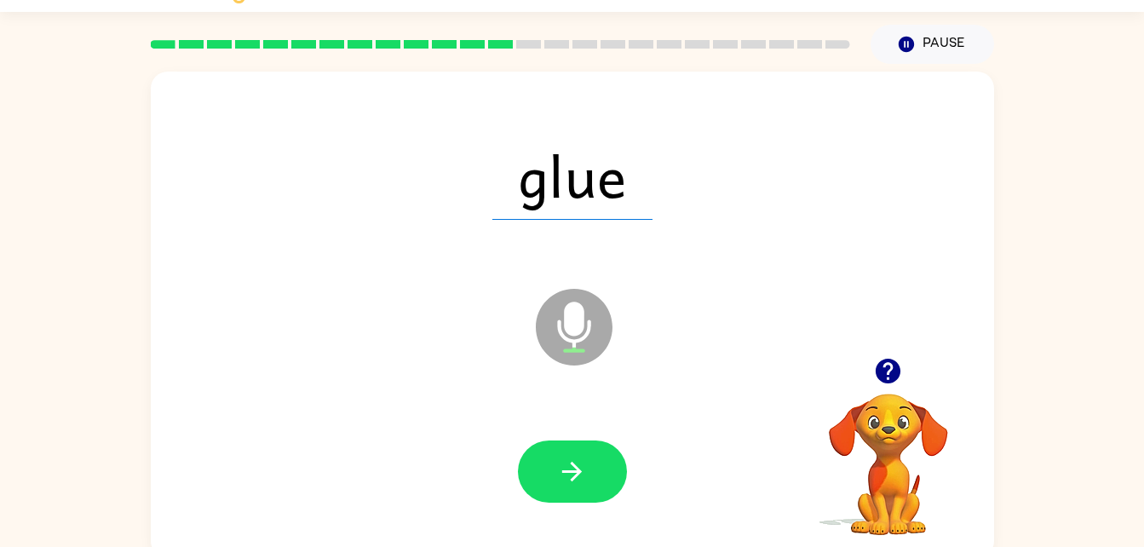
scroll to position [45, 0]
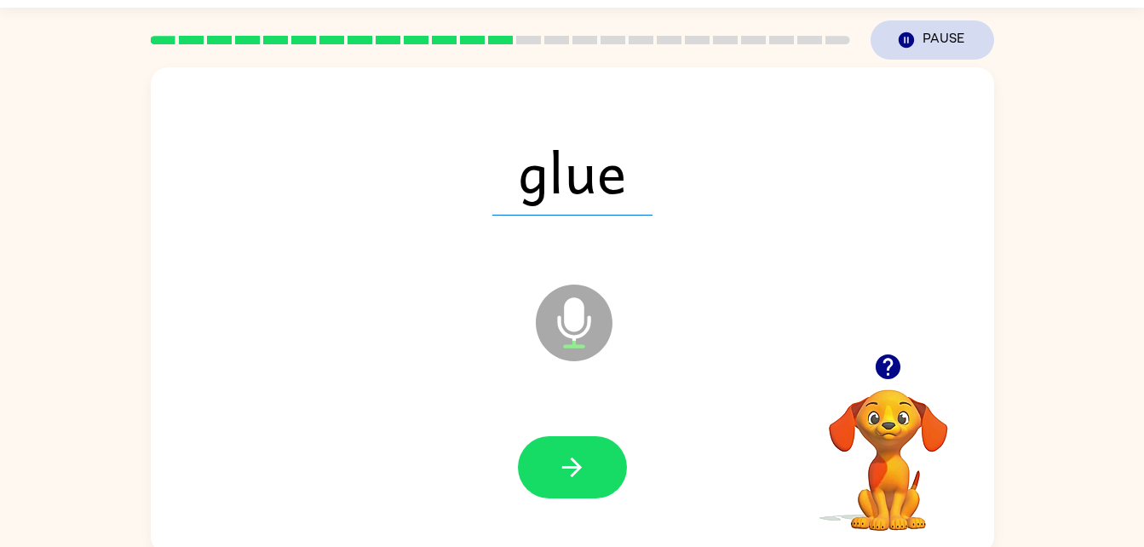
click at [966, 33] on button "Pause Pause" at bounding box center [933, 39] width 124 height 39
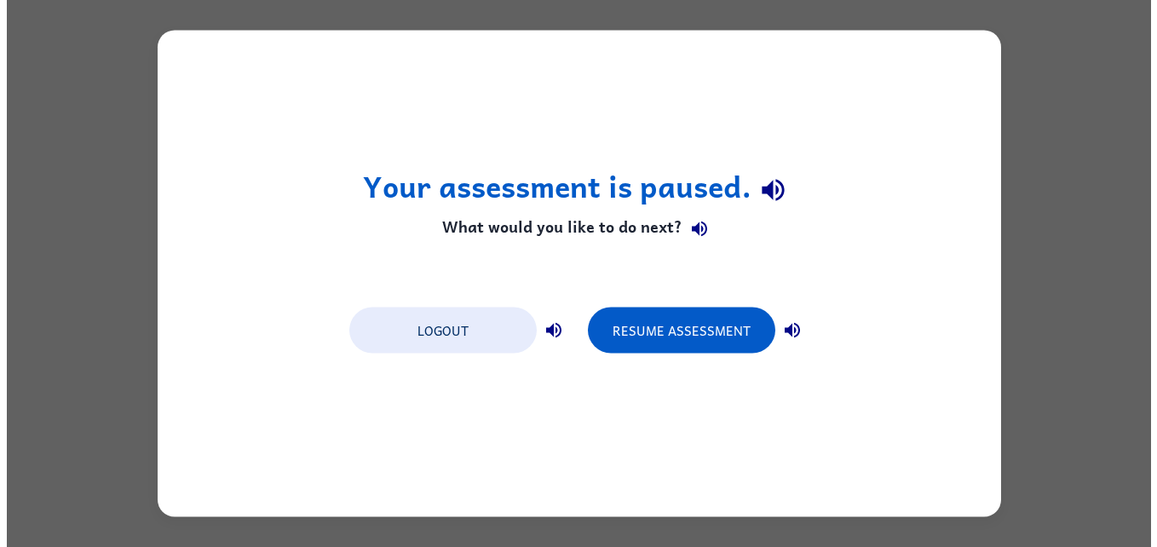
scroll to position [0, 0]
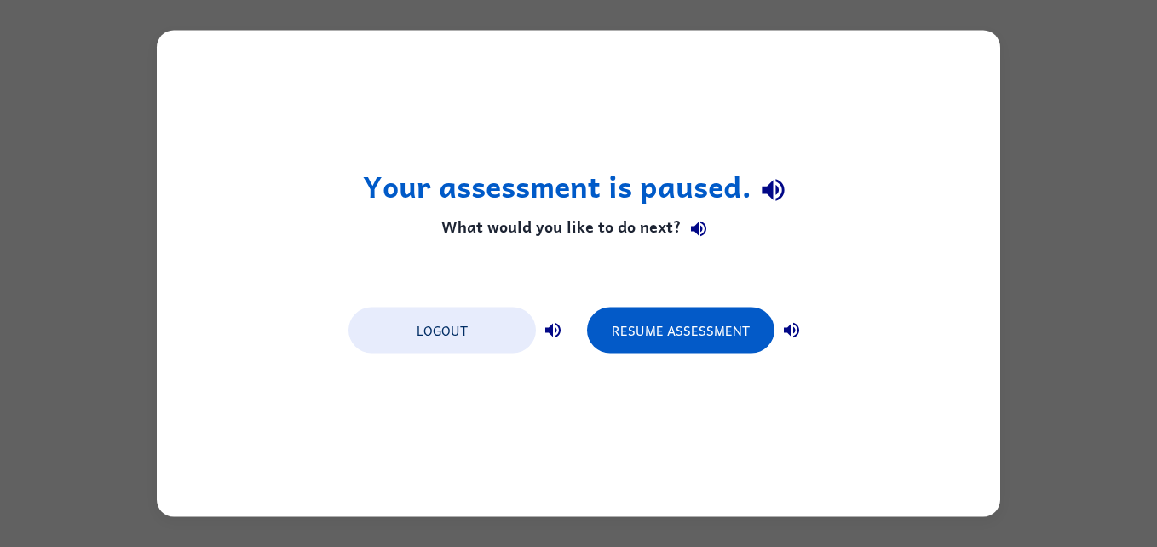
click at [987, 49] on div "Your assessment is paused. What would you like to do next? Logout Resume Assess…" at bounding box center [578, 274] width 843 height 486
click at [983, 52] on div "Your assessment is paused. What would you like to do next? Logout Resume Assess…" at bounding box center [578, 274] width 843 height 486
click at [970, 60] on div "Your assessment is paused. What would you like to do next? Logout Resume Assess…" at bounding box center [578, 274] width 843 height 486
click at [769, 190] on icon "button" at bounding box center [773, 190] width 22 height 22
click at [706, 227] on icon "button" at bounding box center [698, 228] width 20 height 20
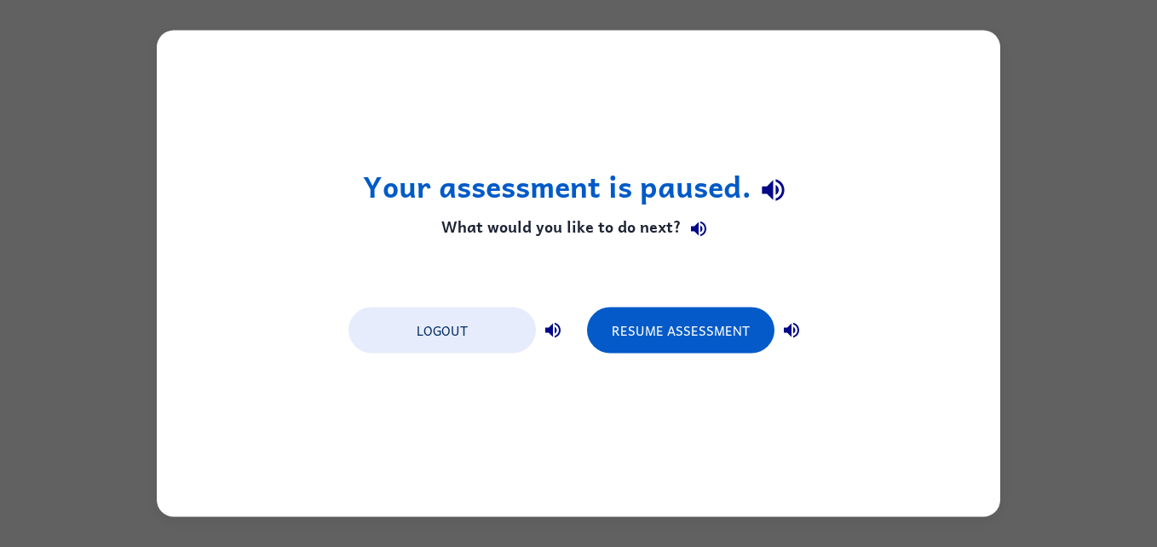
click at [993, 417] on div "Your assessment is paused. What would you like to do next? Logout Resume Assess…" at bounding box center [578, 274] width 843 height 486
click at [976, 139] on div "Your assessment is paused. What would you like to do next? Logout Resume Assess…" at bounding box center [578, 274] width 843 height 486
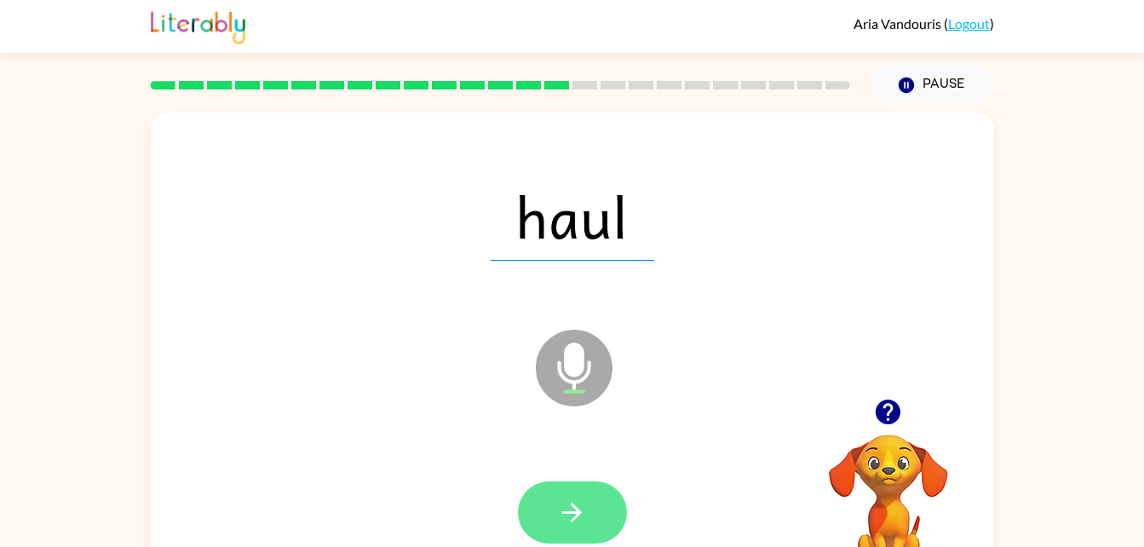
click at [595, 501] on button "button" at bounding box center [572, 512] width 109 height 62
click at [557, 484] on button "button" at bounding box center [572, 512] width 109 height 62
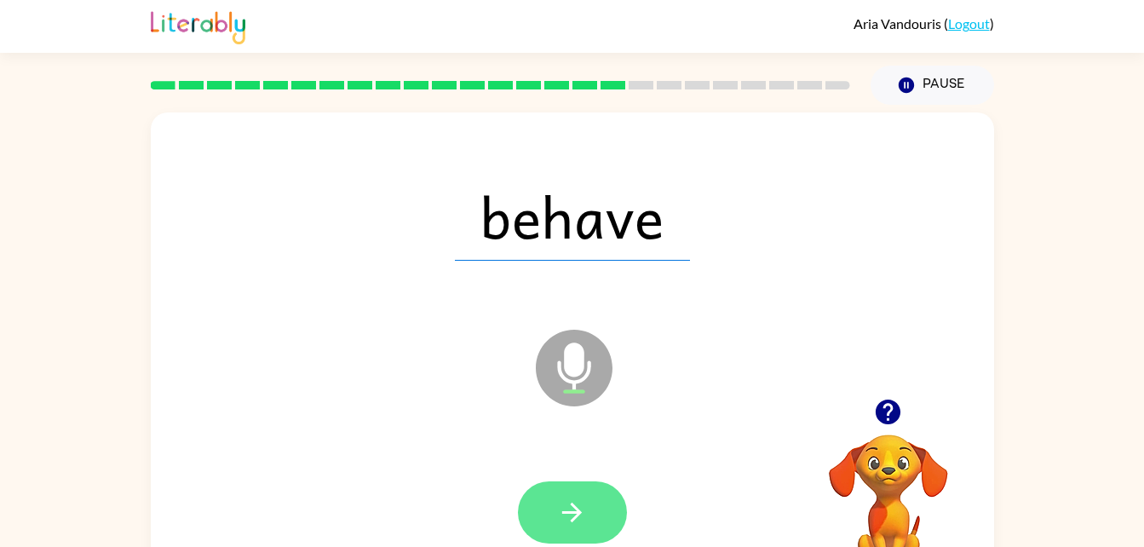
click at [571, 481] on button "button" at bounding box center [572, 512] width 109 height 62
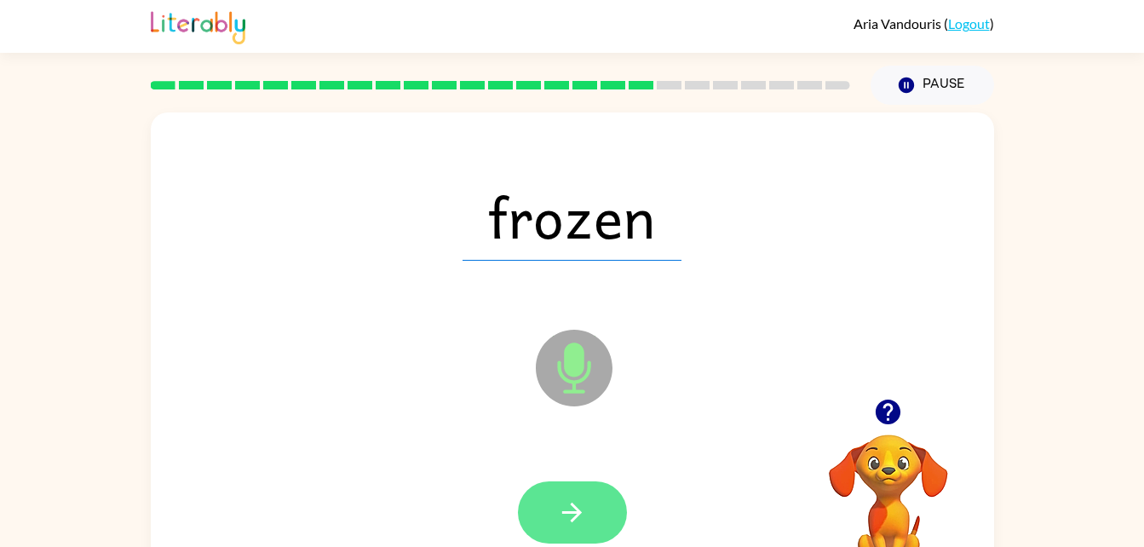
click at [563, 492] on button "button" at bounding box center [572, 512] width 109 height 62
click at [579, 518] on div at bounding box center [572, 512] width 109 height 62
click at [584, 509] on icon "button" at bounding box center [572, 513] width 30 height 30
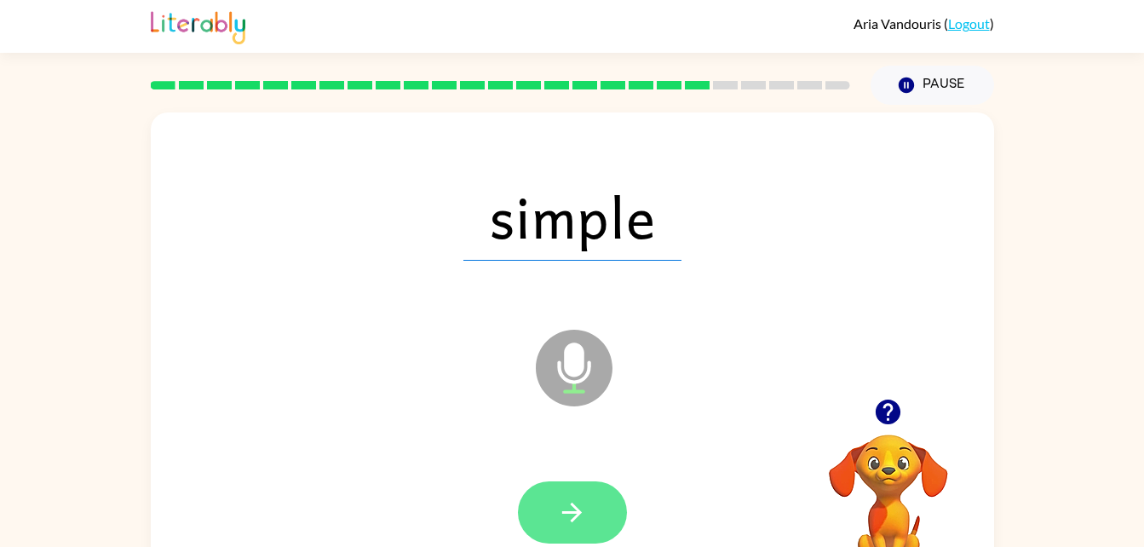
click at [583, 526] on icon "button" at bounding box center [572, 513] width 30 height 30
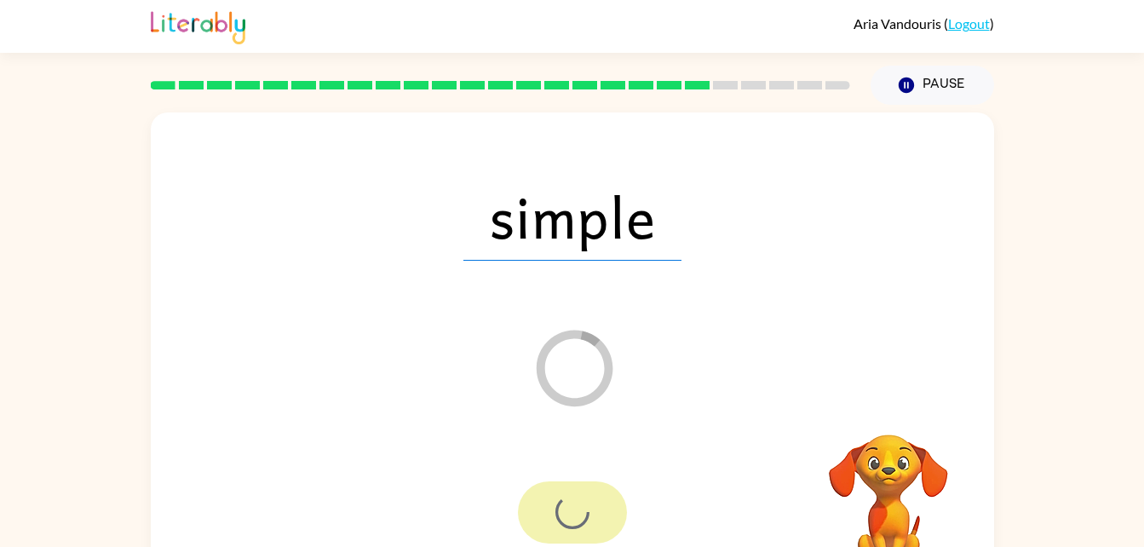
click at [566, 485] on div at bounding box center [572, 512] width 109 height 62
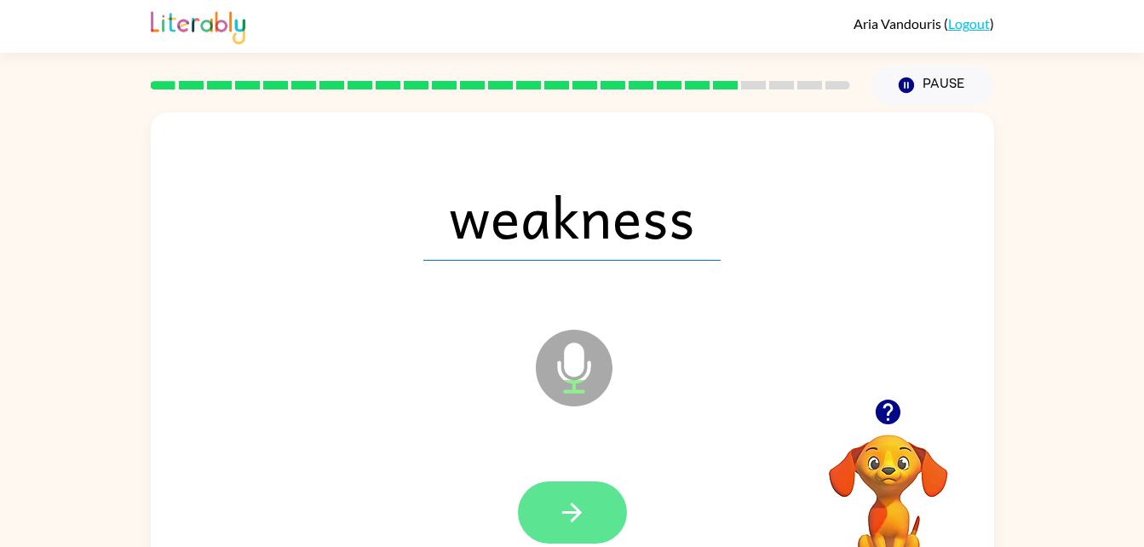
click at [589, 501] on button "button" at bounding box center [572, 512] width 109 height 62
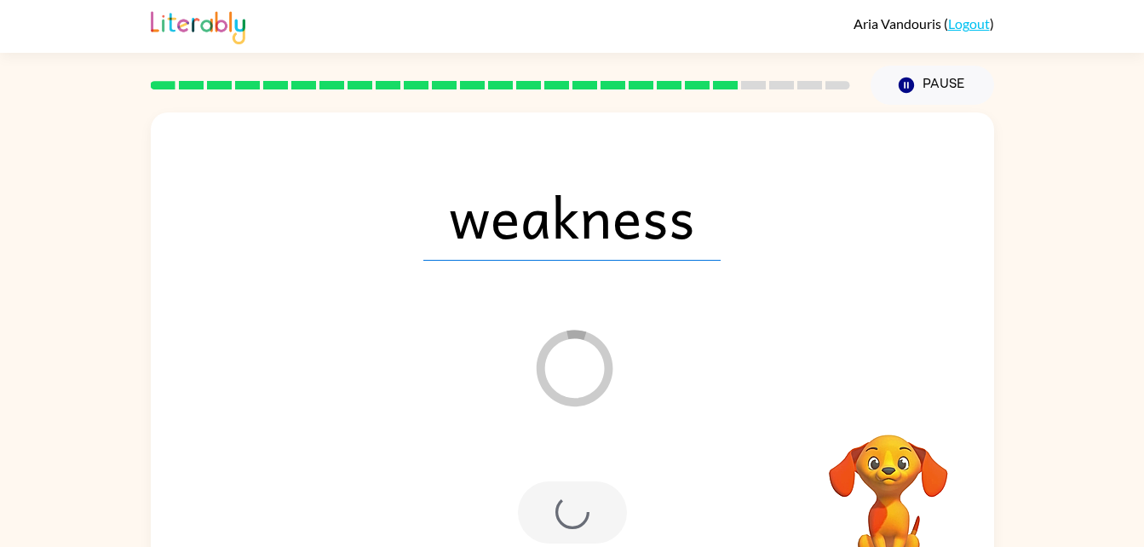
click at [579, 503] on div at bounding box center [572, 512] width 109 height 62
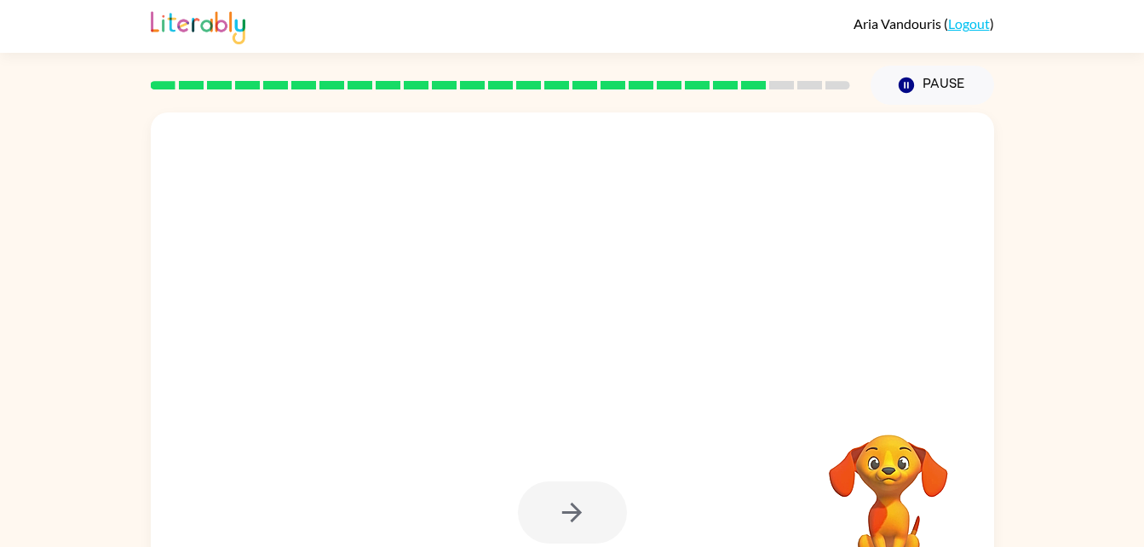
click at [595, 520] on div at bounding box center [572, 512] width 109 height 62
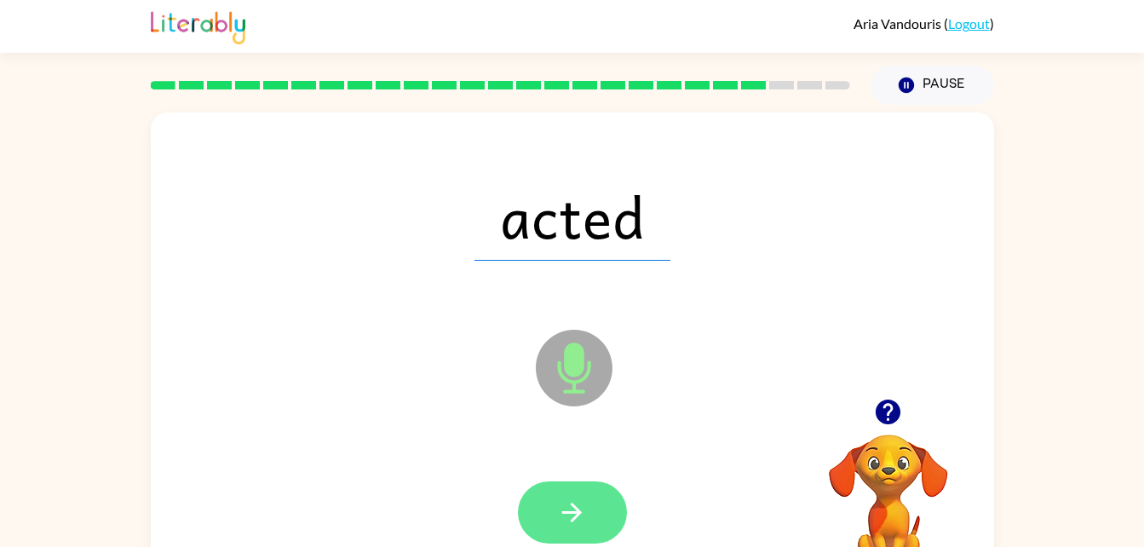
click at [608, 502] on button "button" at bounding box center [572, 512] width 109 height 62
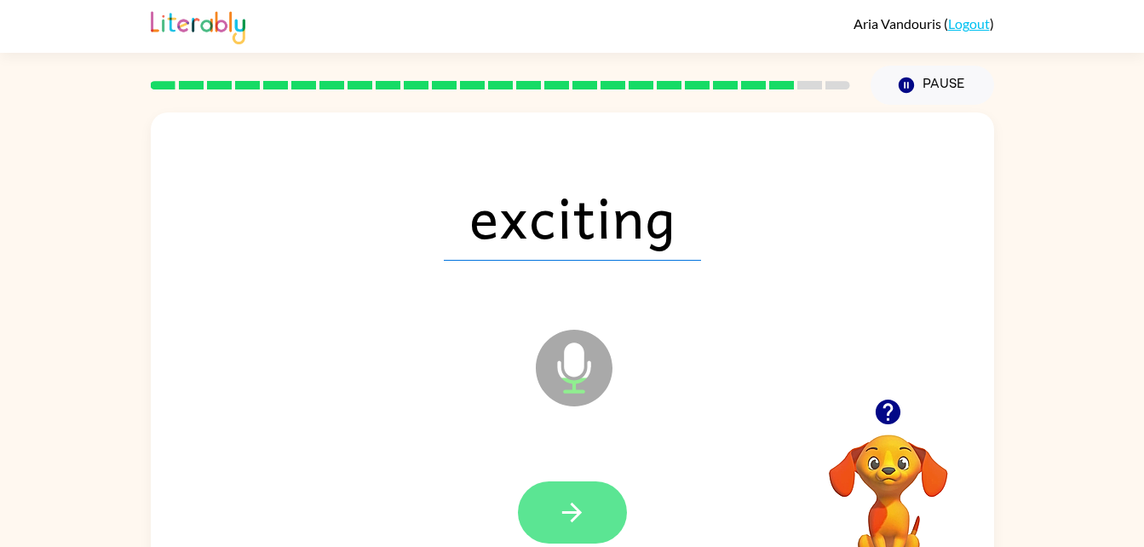
click at [561, 504] on icon "button" at bounding box center [572, 513] width 30 height 30
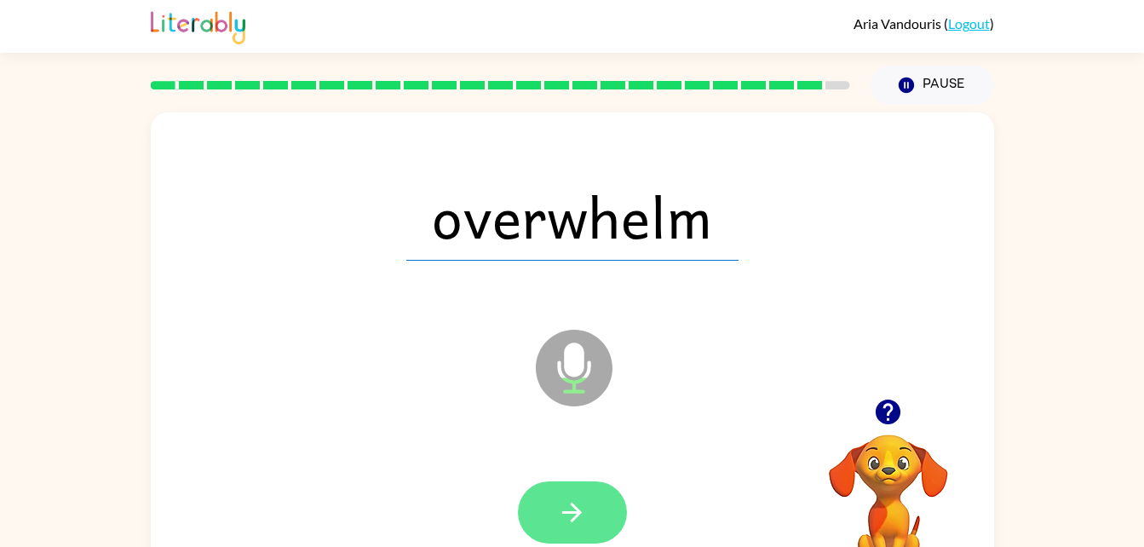
click at [593, 524] on button "button" at bounding box center [572, 512] width 109 height 62
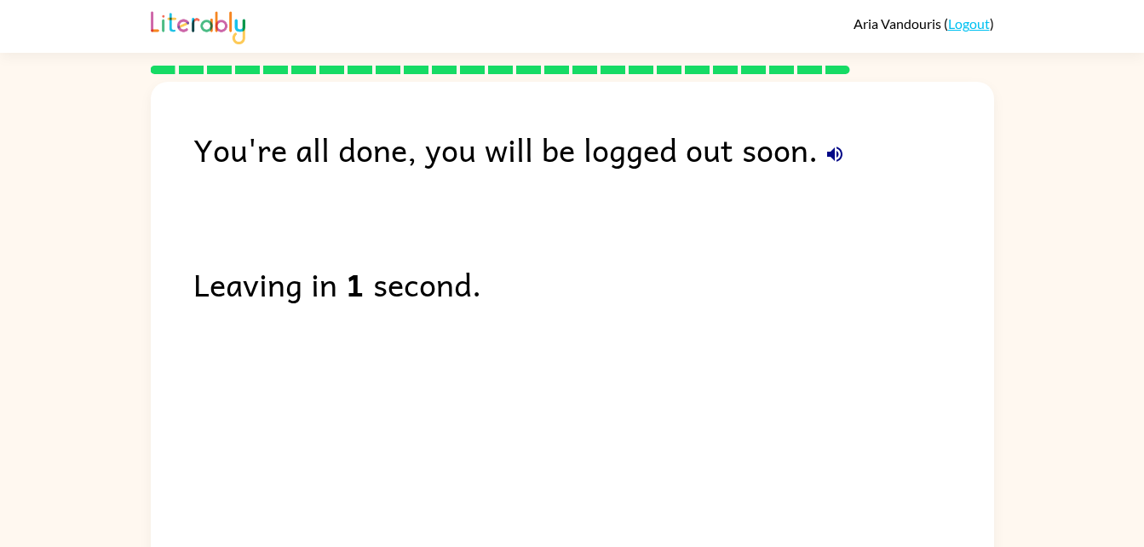
scroll to position [21, 0]
